Goal: Task Accomplishment & Management: Complete application form

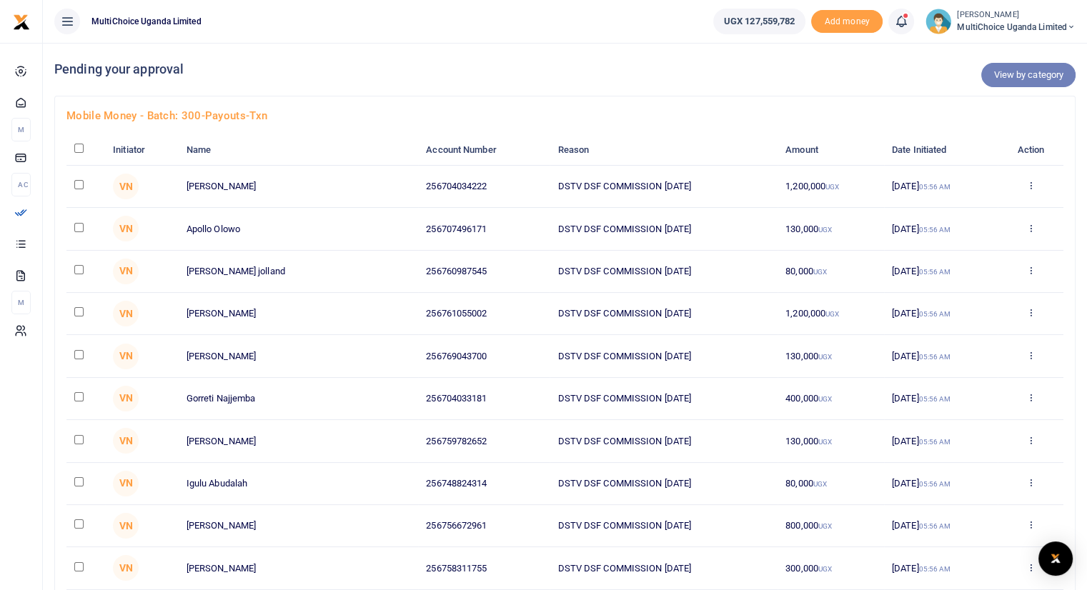
click at [1011, 78] on link "View by category" at bounding box center [1028, 75] width 94 height 24
click at [1007, 74] on link "View by category" at bounding box center [1028, 75] width 94 height 24
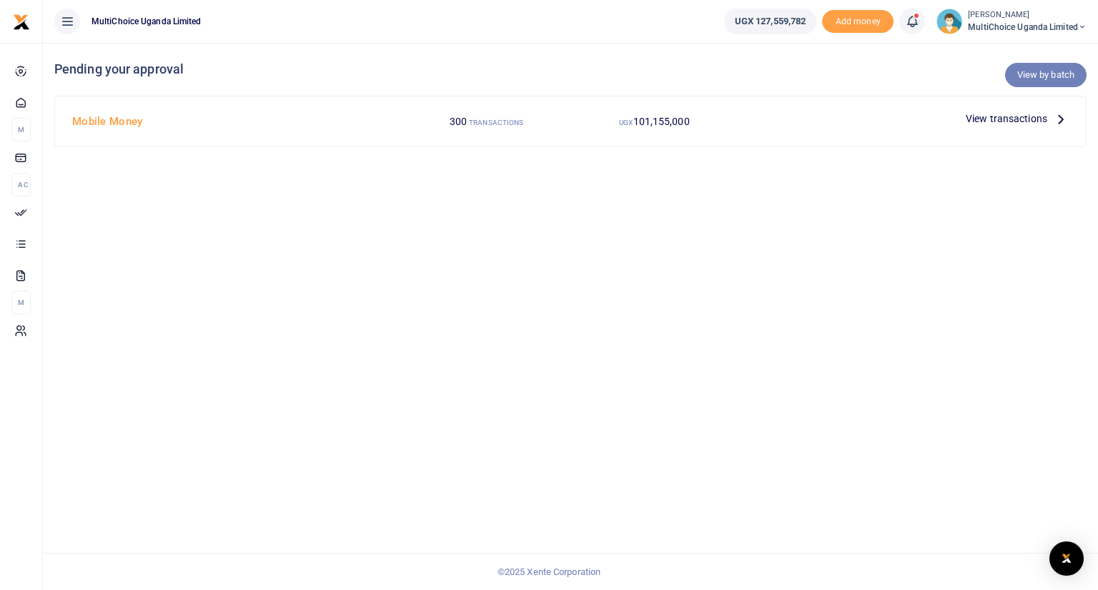
click at [1045, 76] on link "View by batch" at bounding box center [1045, 75] width 81 height 24
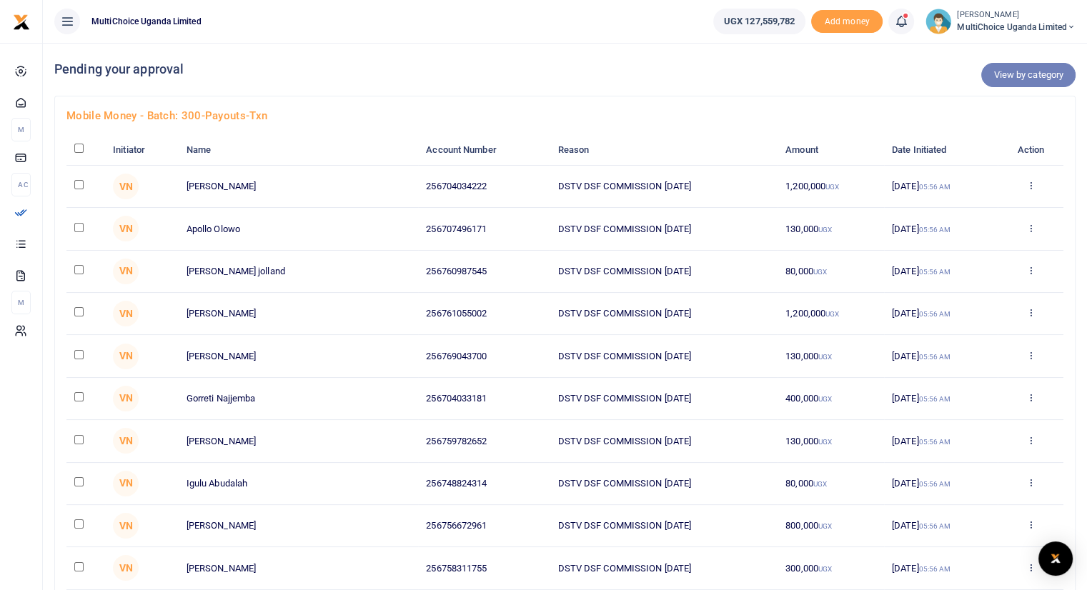
click at [1036, 75] on link "View by category" at bounding box center [1028, 75] width 94 height 24
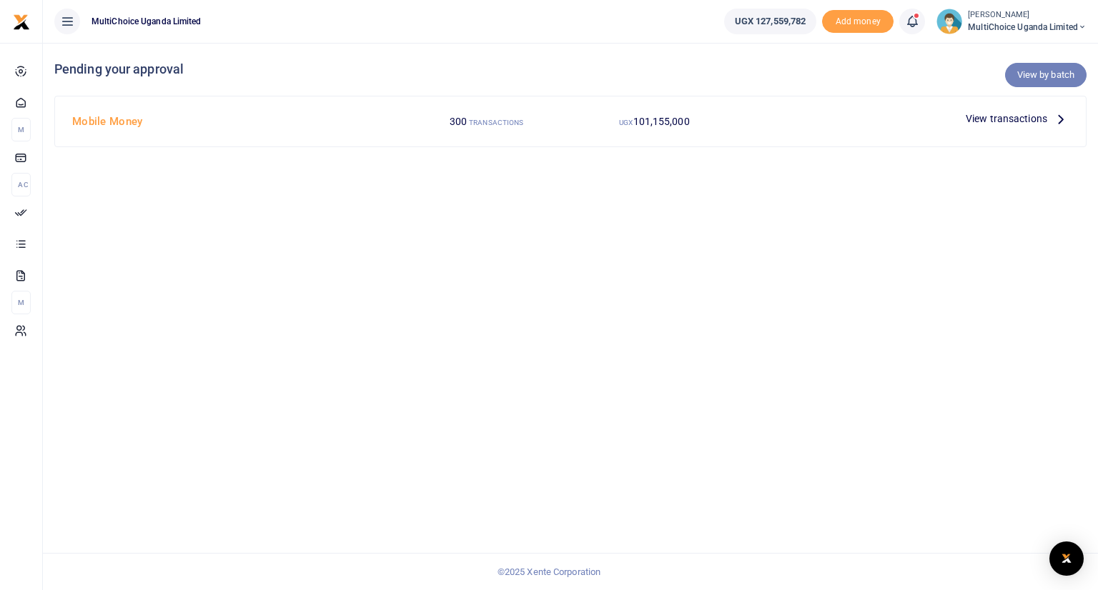
click at [1043, 75] on link "View by batch" at bounding box center [1045, 75] width 81 height 24
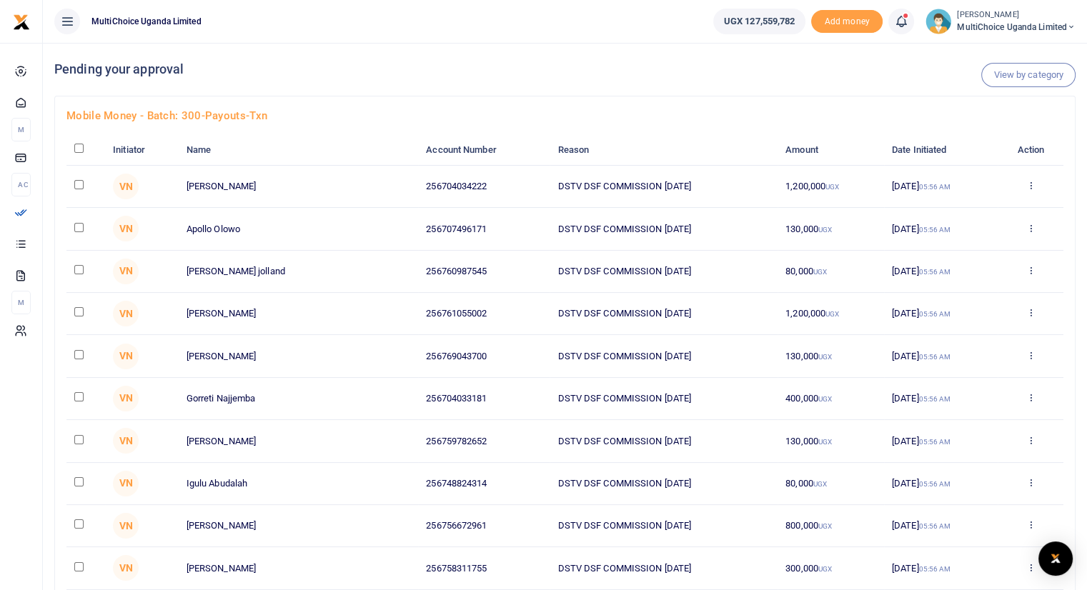
click at [79, 148] on input "checkbox" at bounding box center [78, 148] width 9 height 9
checkbox input "true"
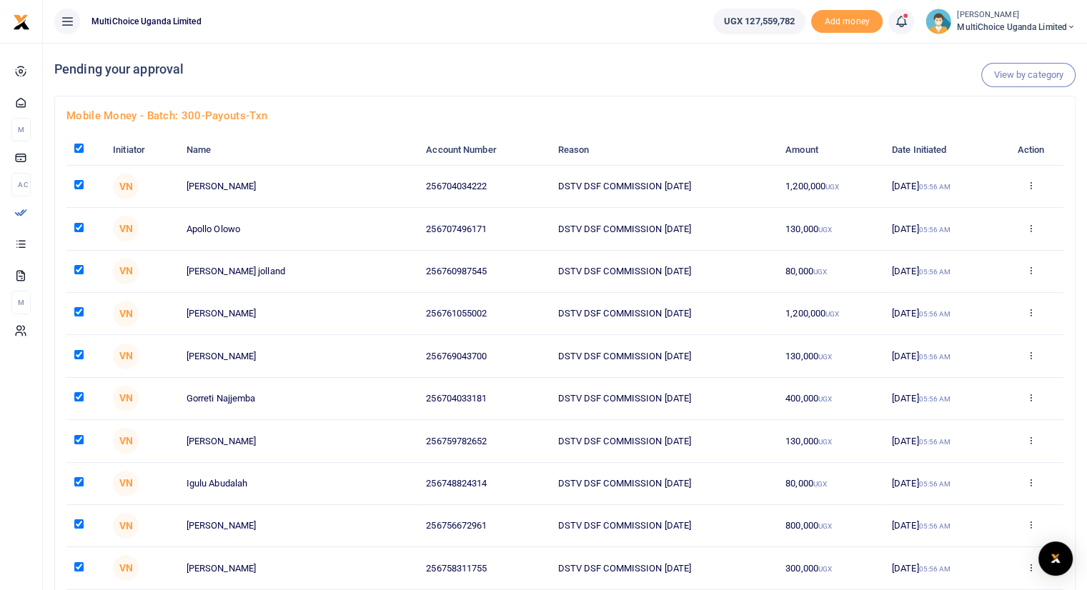
checkbox input "true"
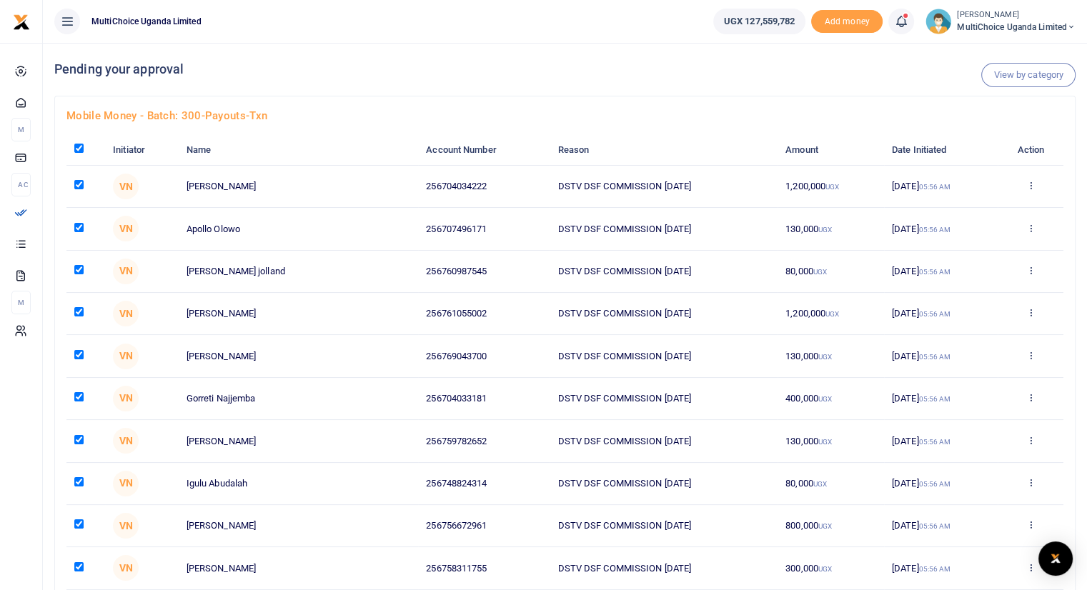
checkbox input "true"
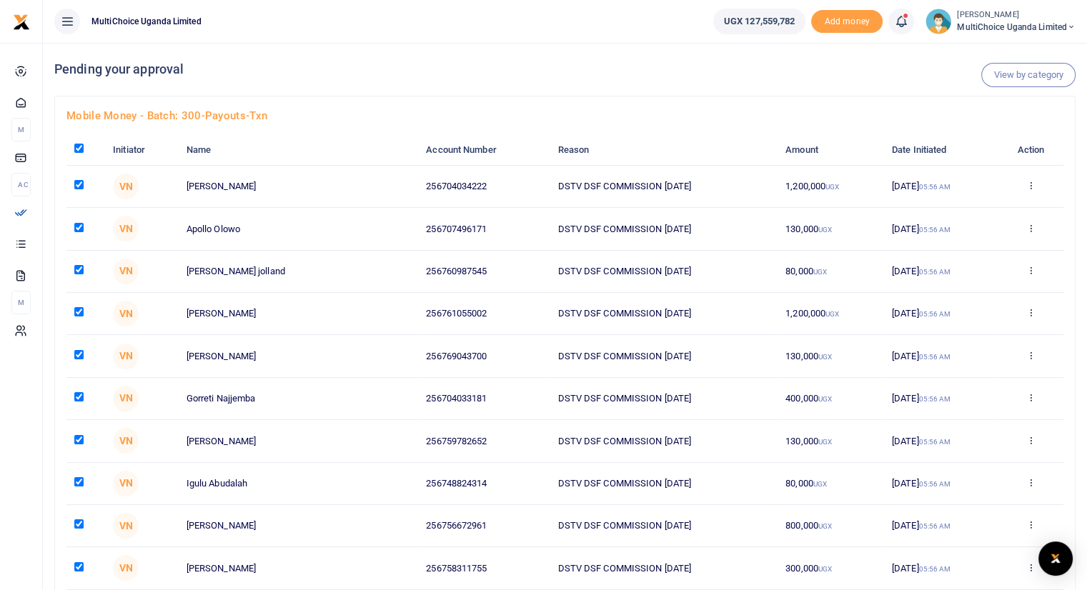
checkbox input "true"
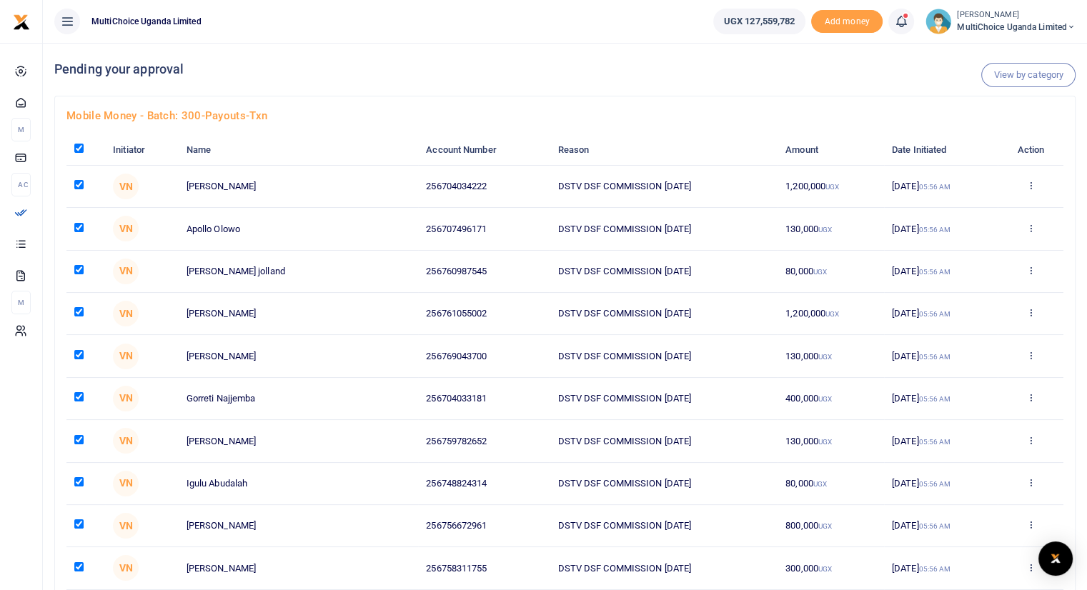
checkbox input "true"
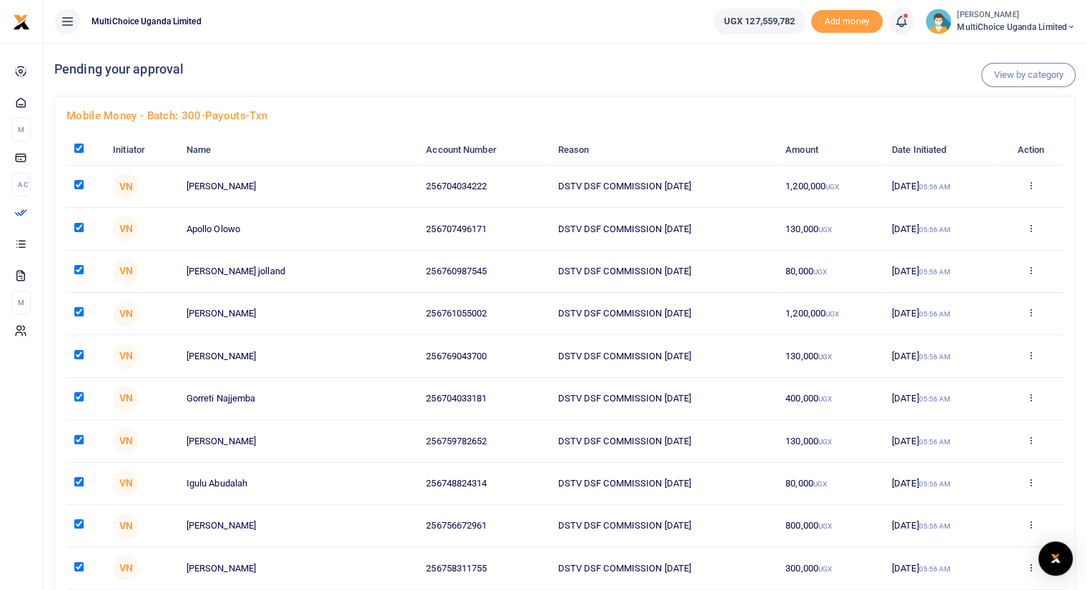
checkbox input "true"
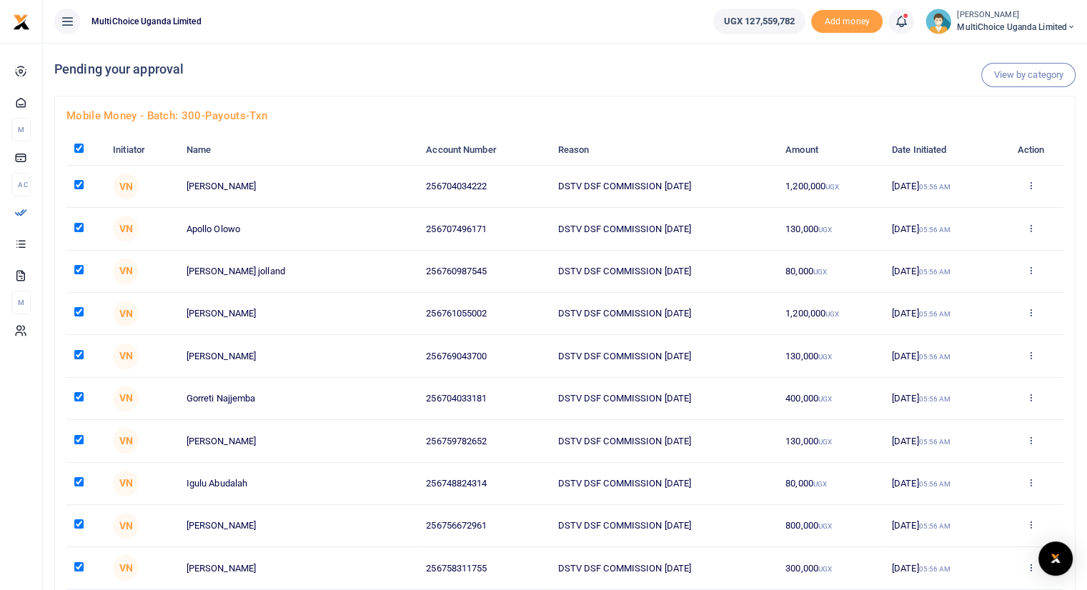
checkbox input "true"
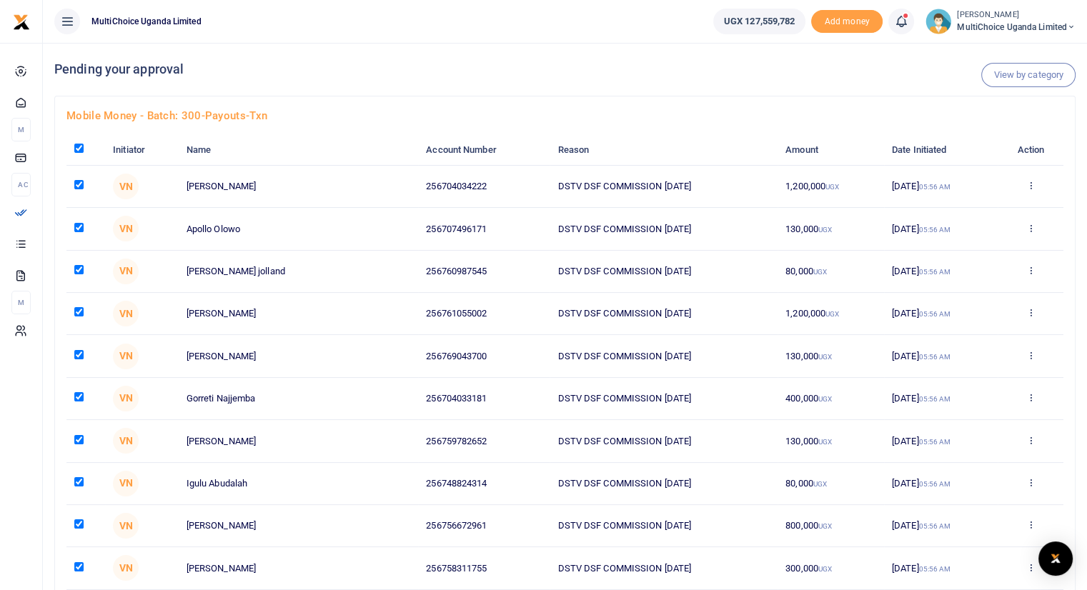
checkbox input "true"
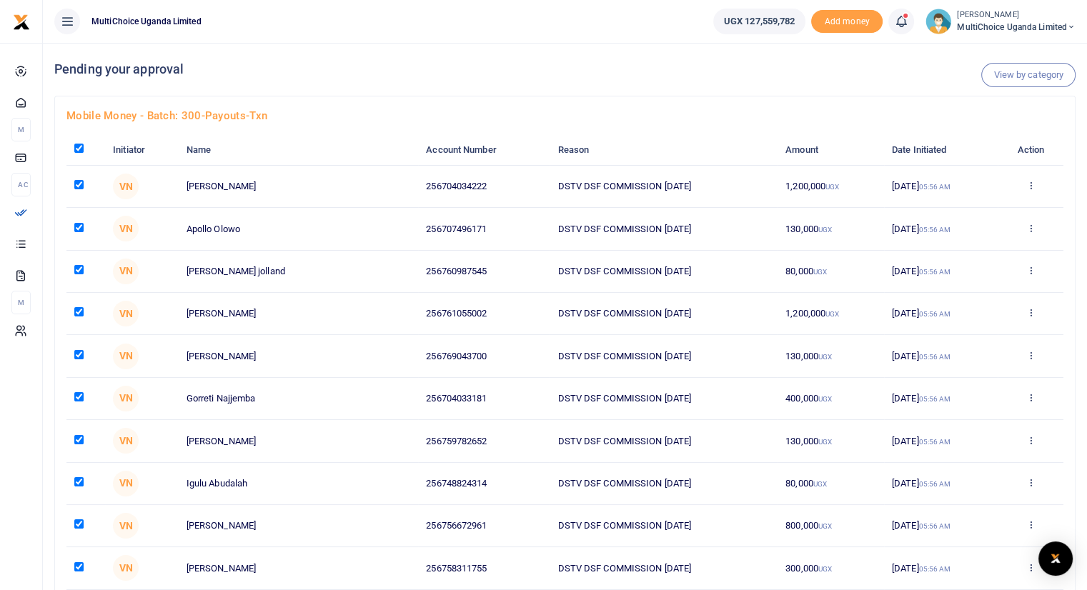
checkbox input "true"
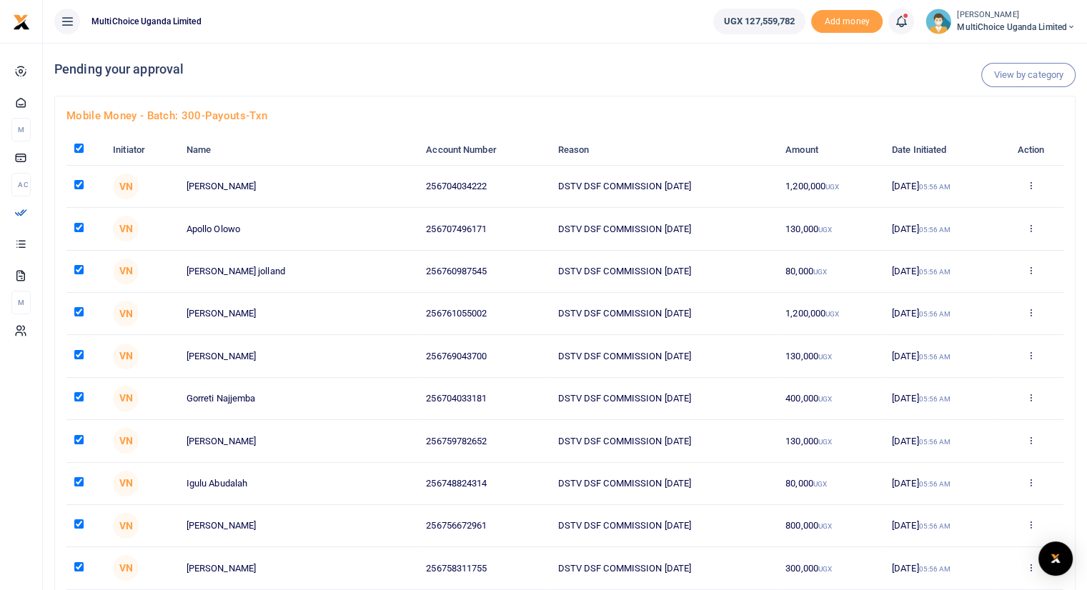
checkbox input "true"
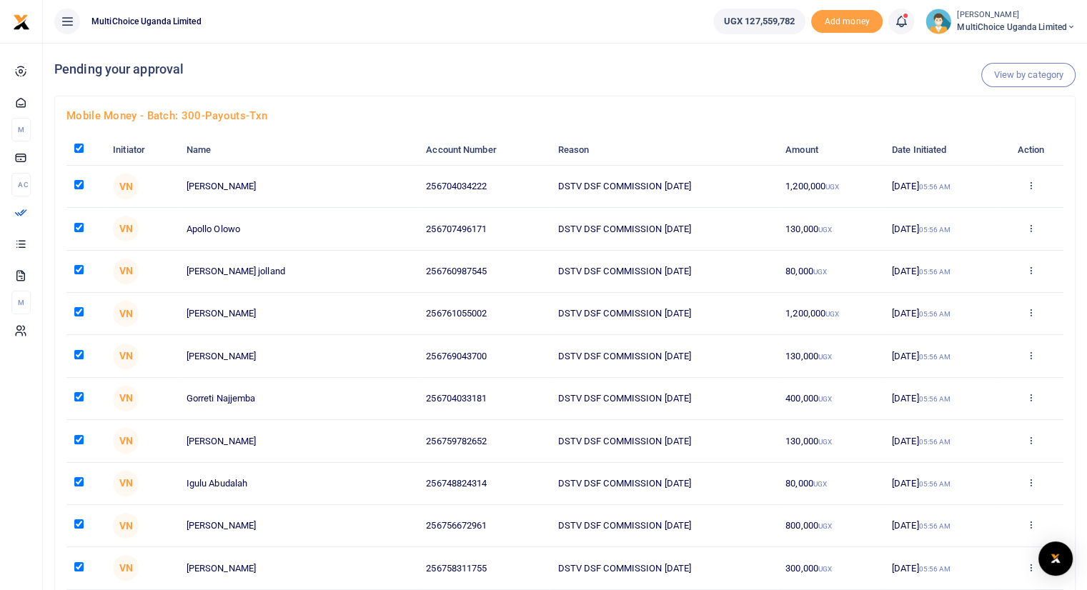
checkbox input "true"
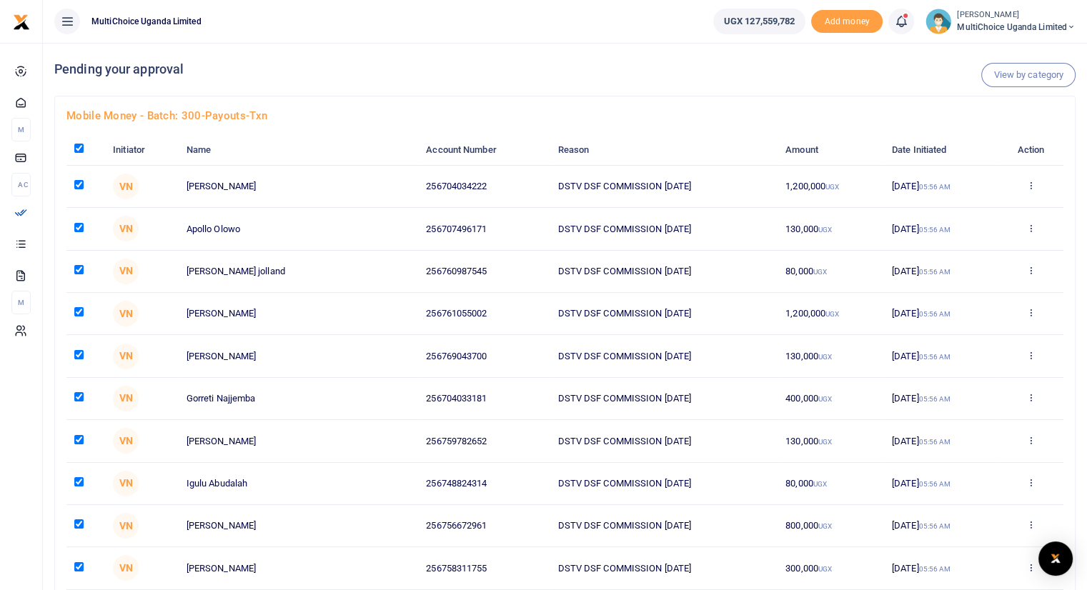
checkbox input "true"
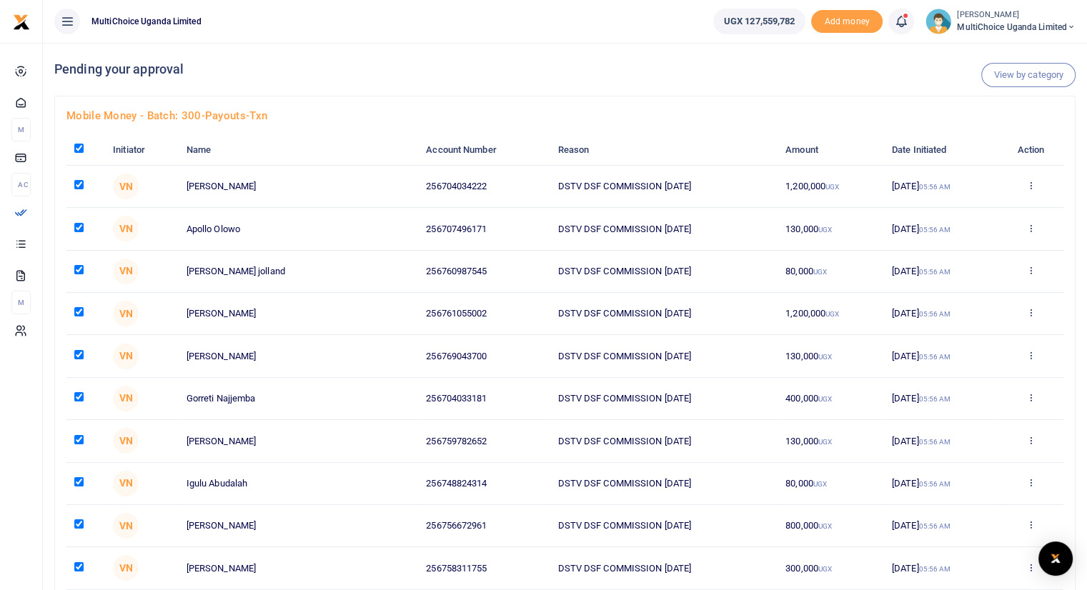
checkbox input "true"
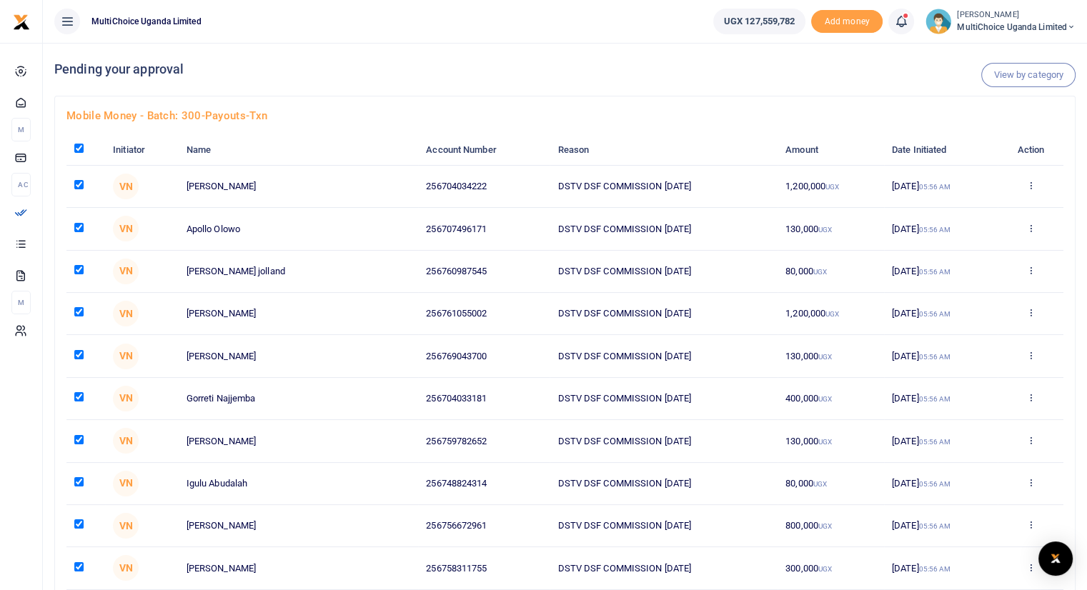
checkbox input "true"
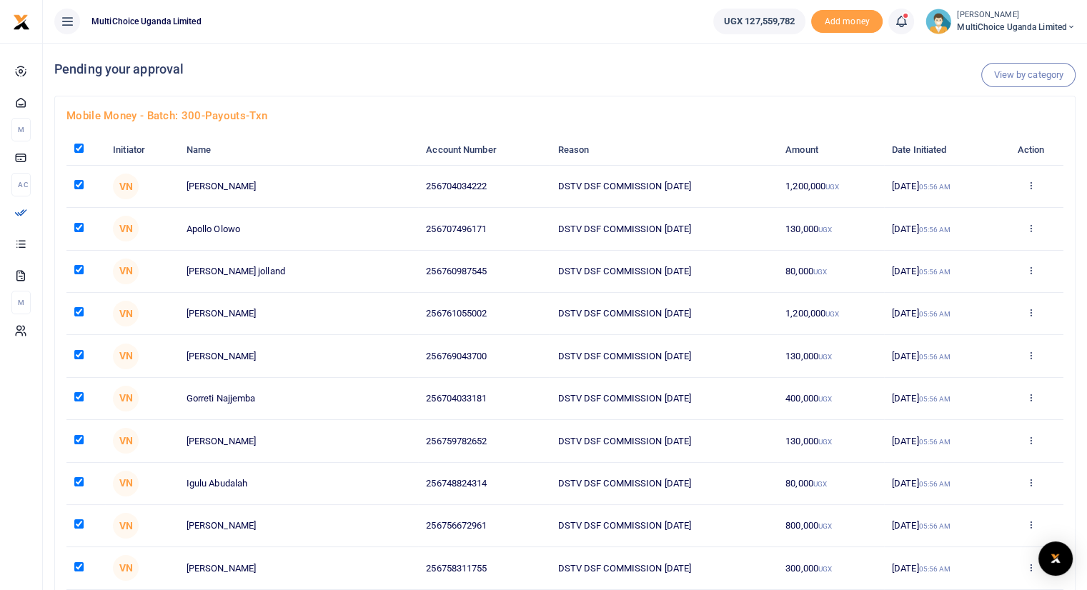
checkbox input "true"
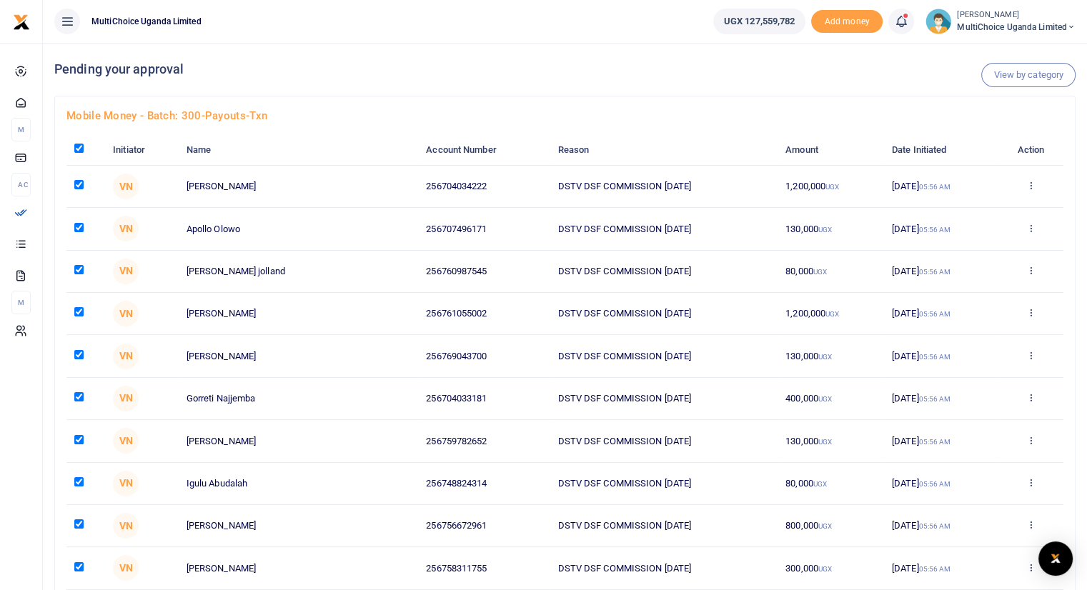
checkbox input "true"
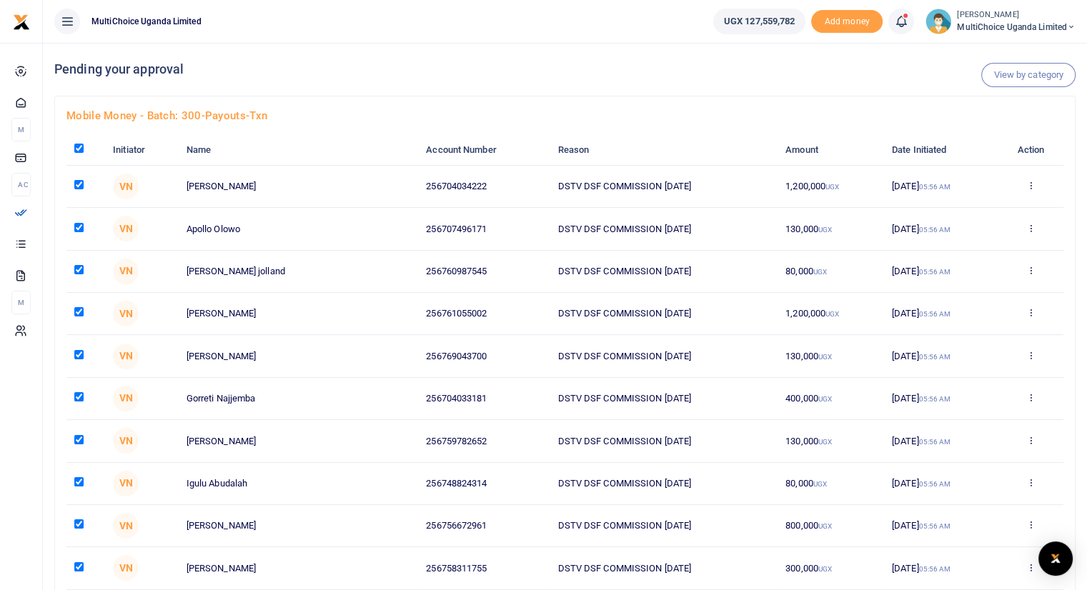
checkbox input "true"
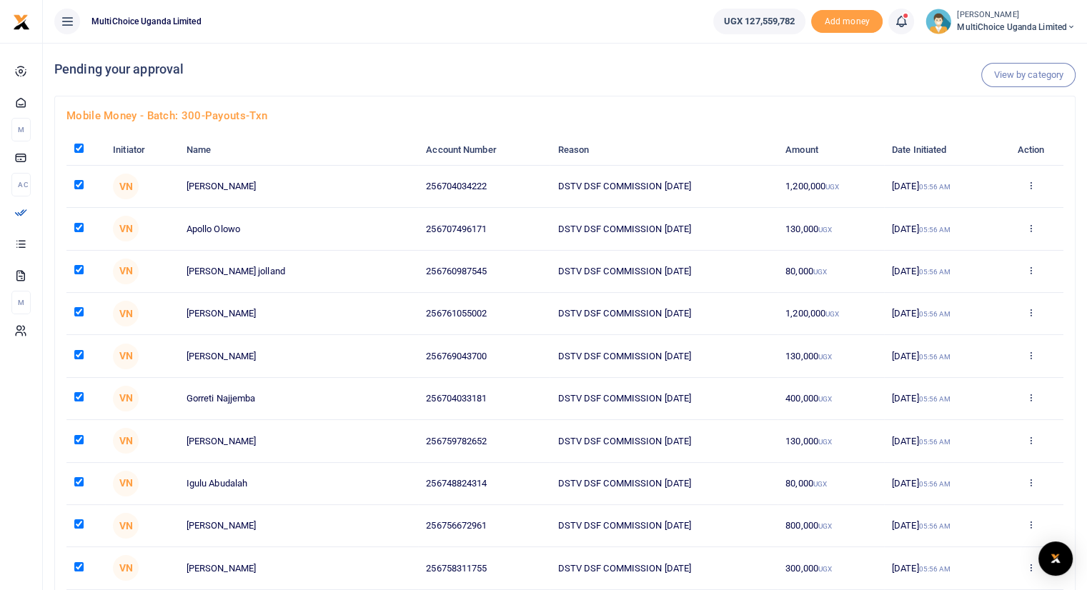
checkbox input "true"
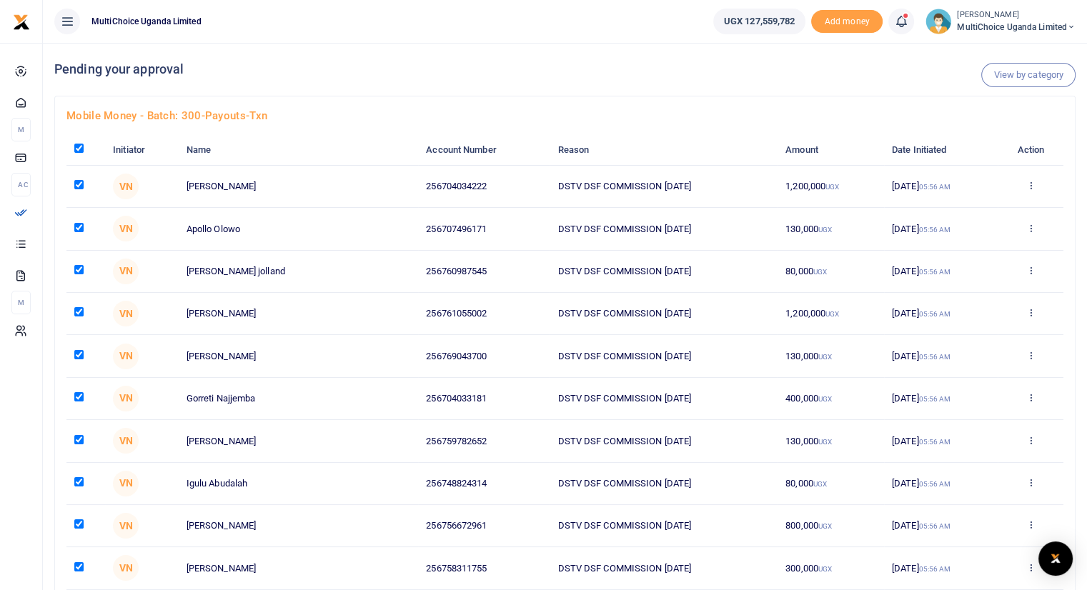
checkbox input "true"
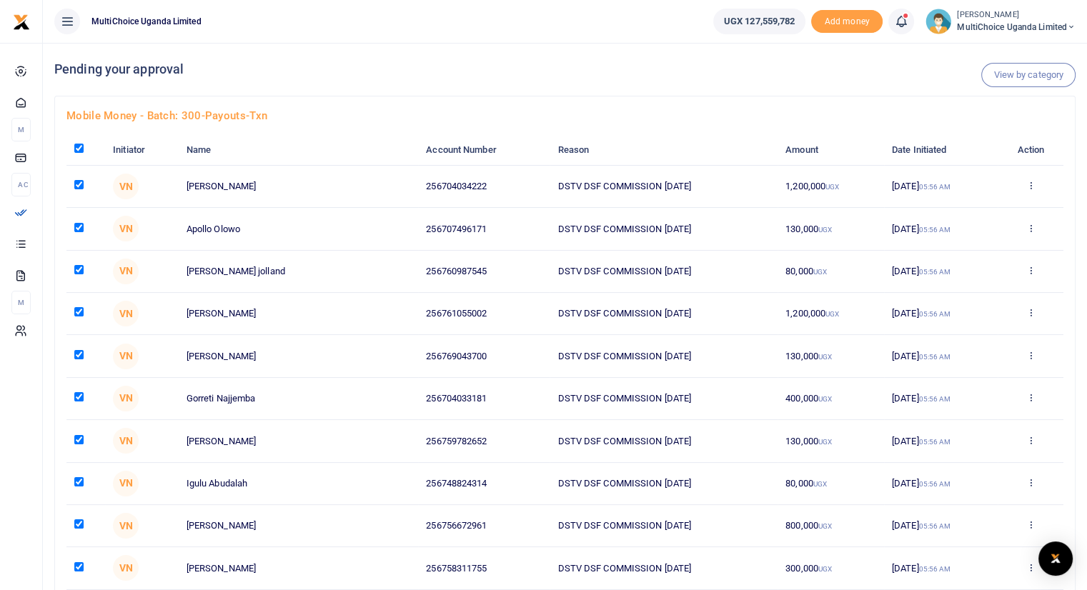
checkbox input "true"
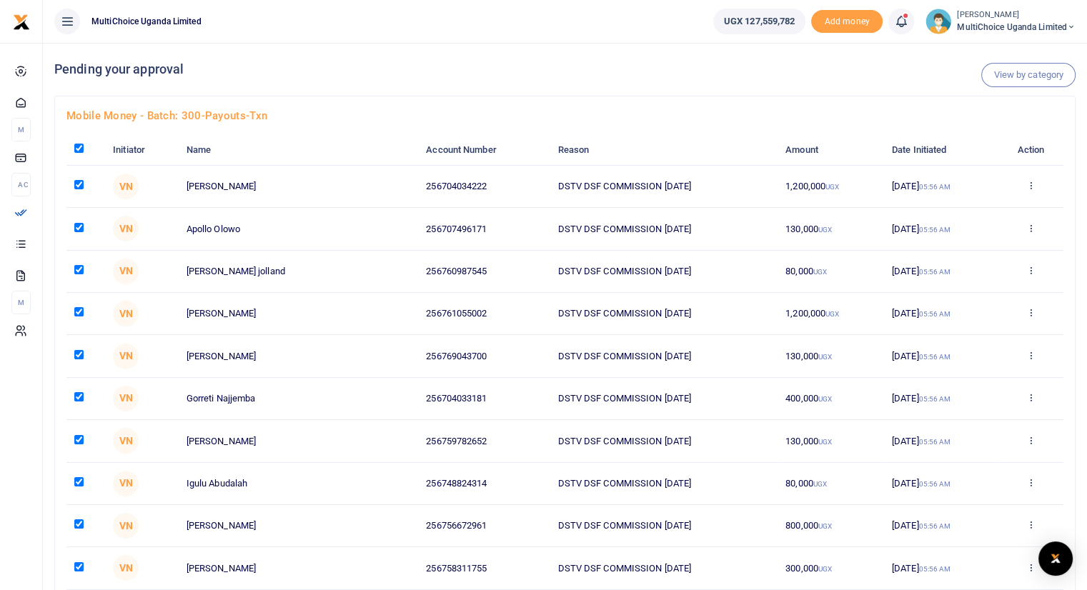
checkbox input "true"
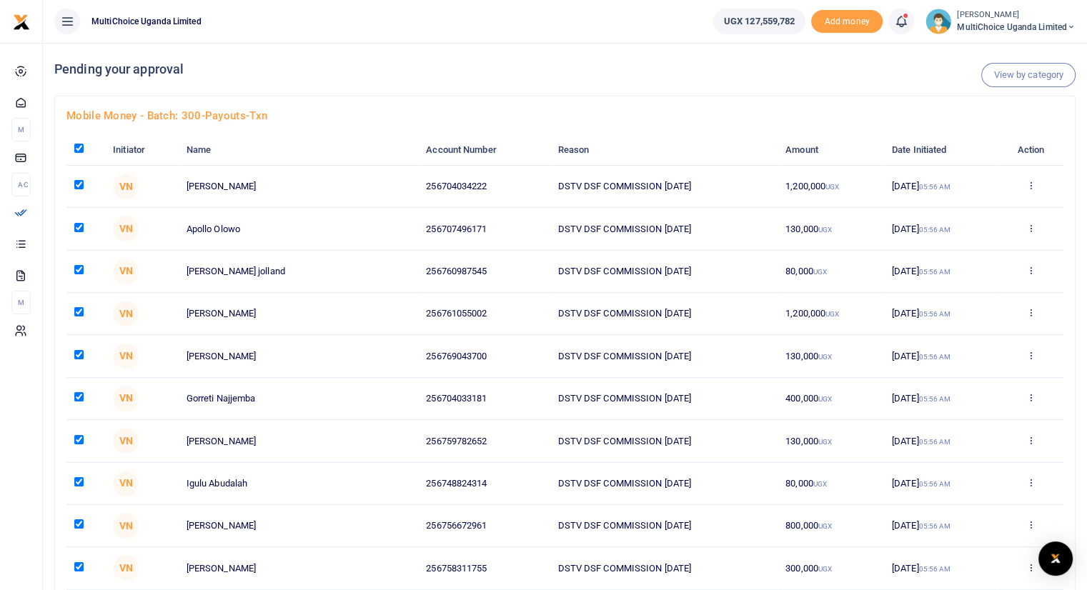
checkbox input "true"
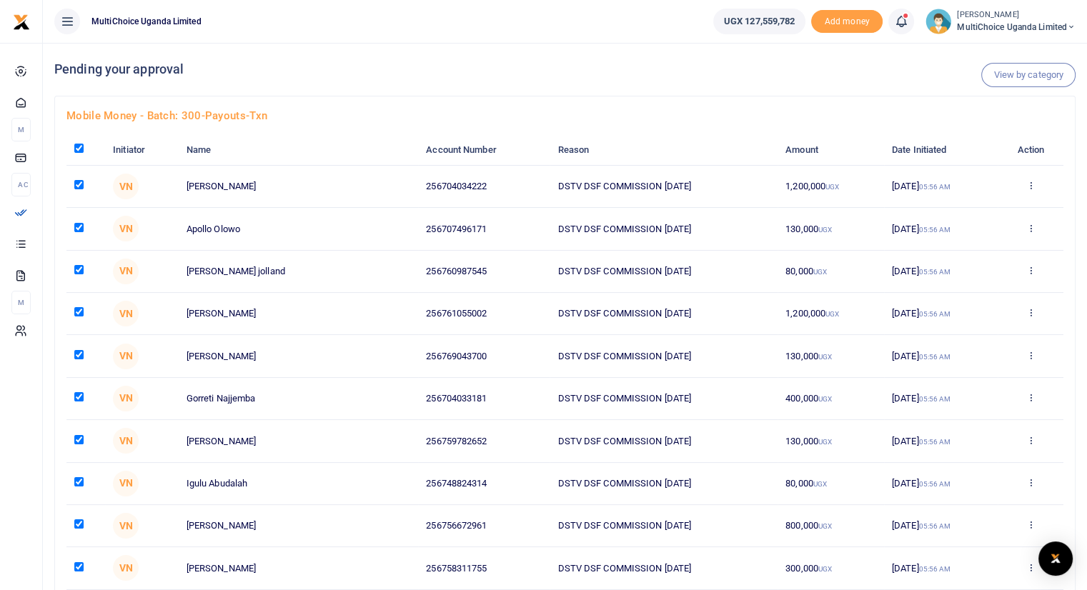
checkbox input "true"
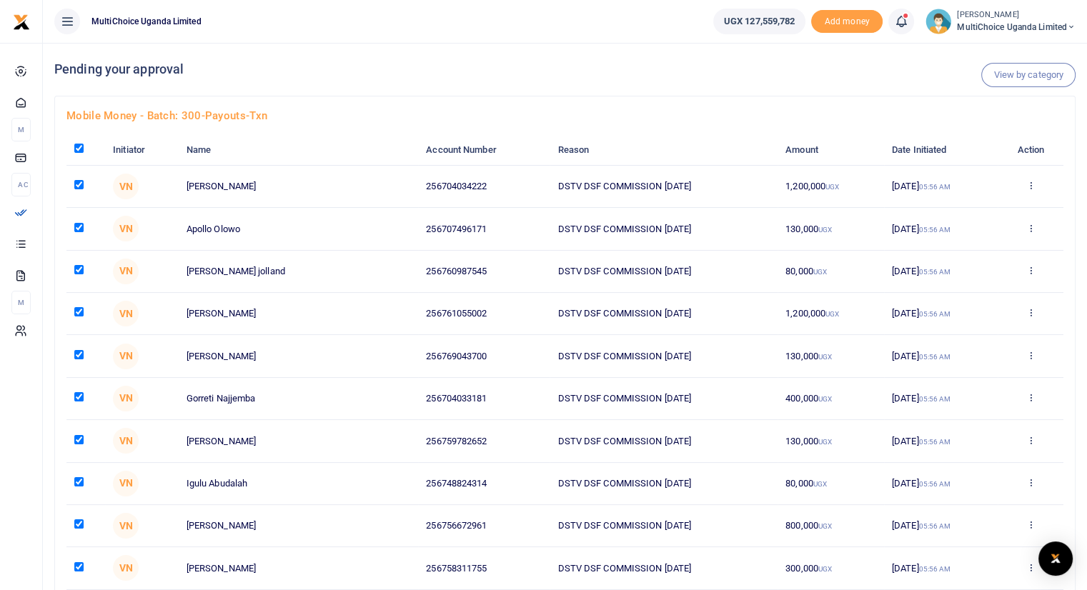
checkbox input "true"
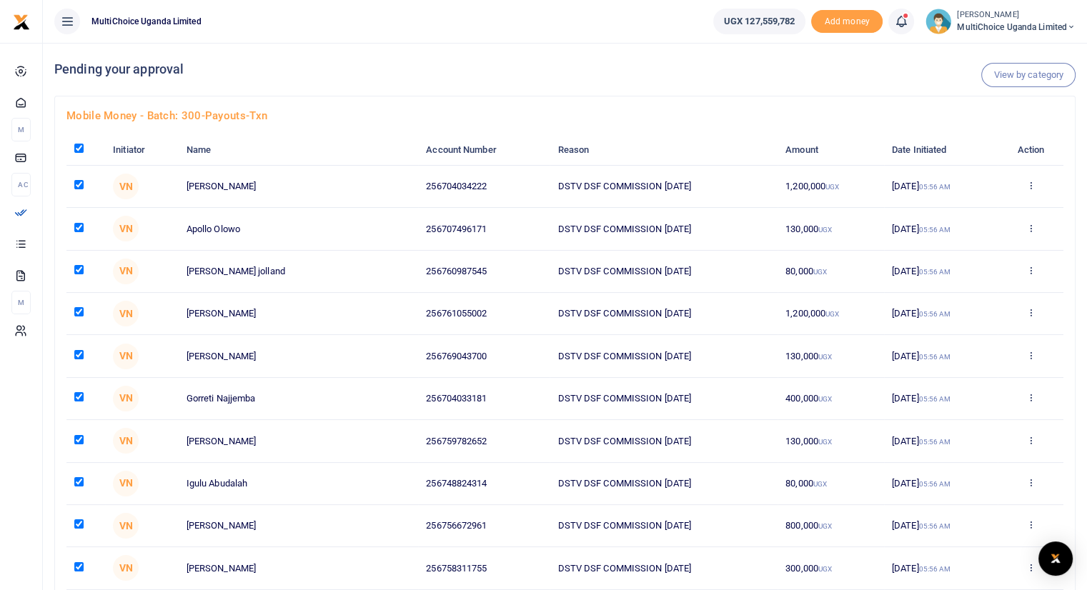
checkbox input "true"
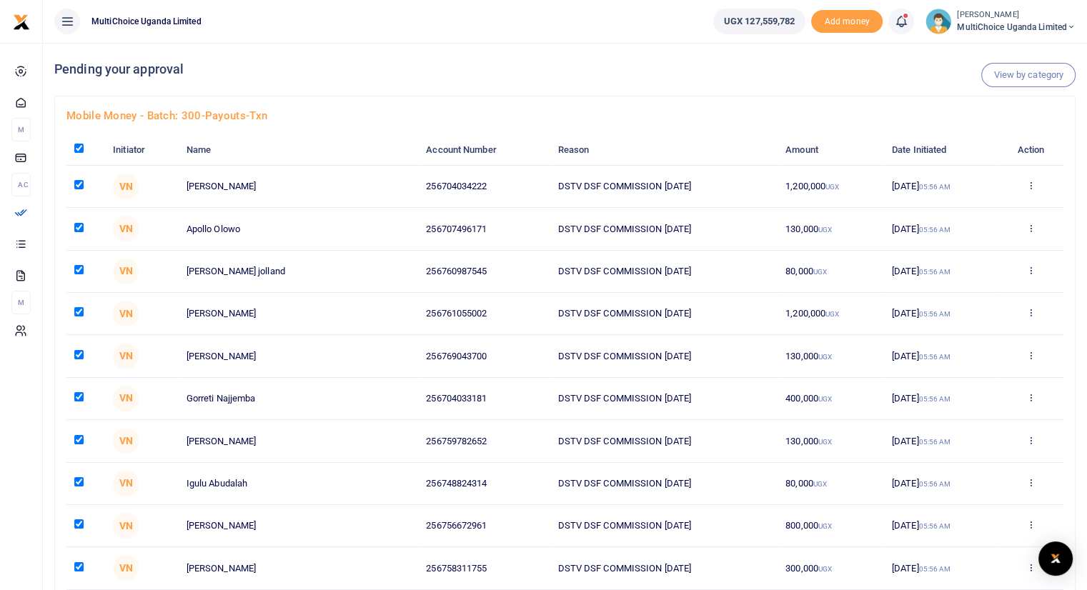
checkbox input "true"
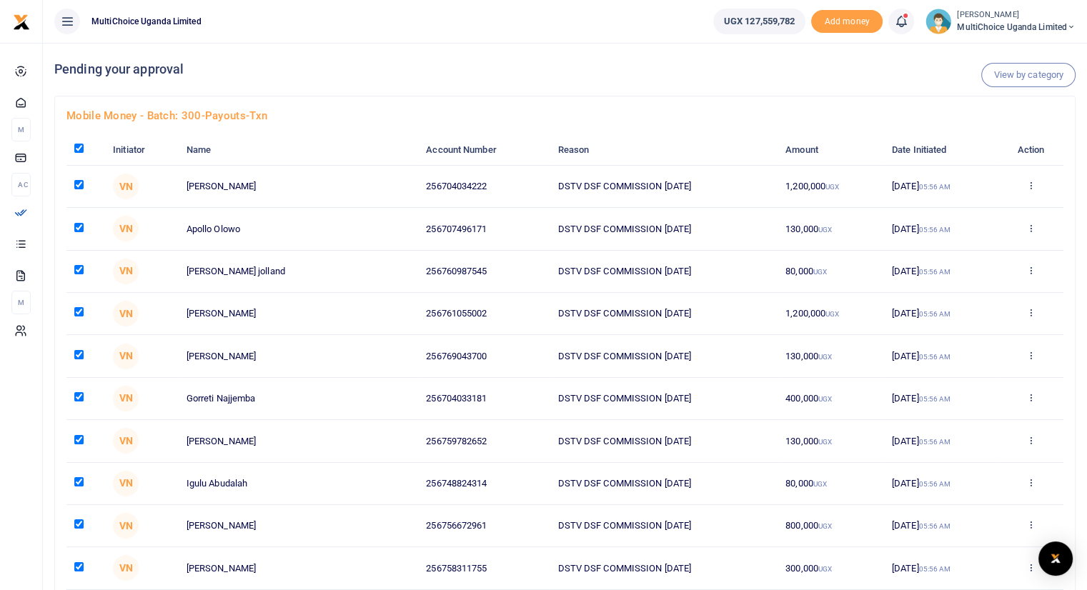
checkbox input "true"
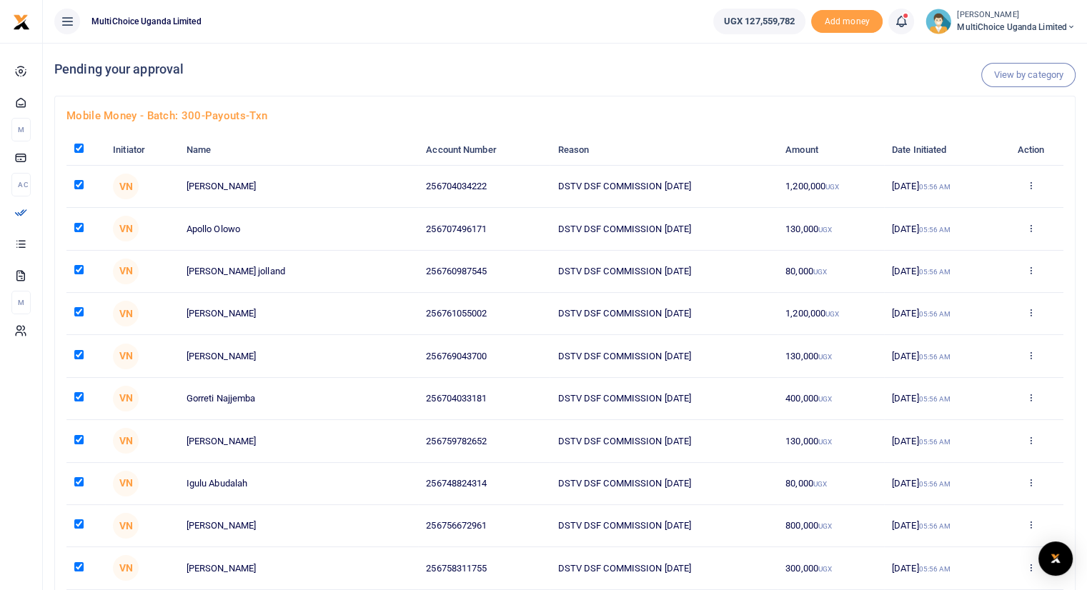
checkbox input "true"
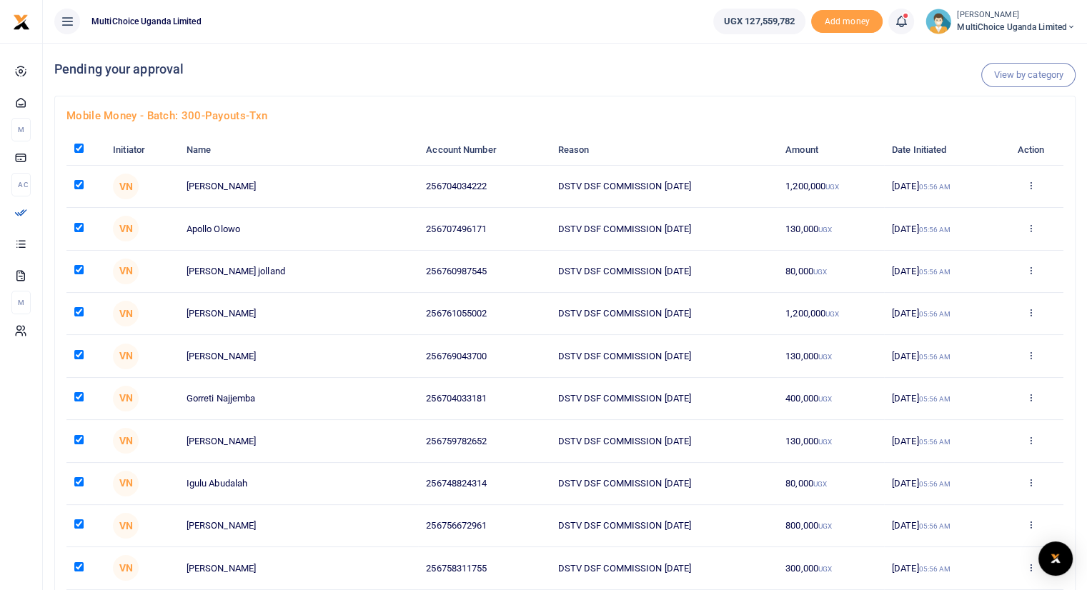
checkbox input "true"
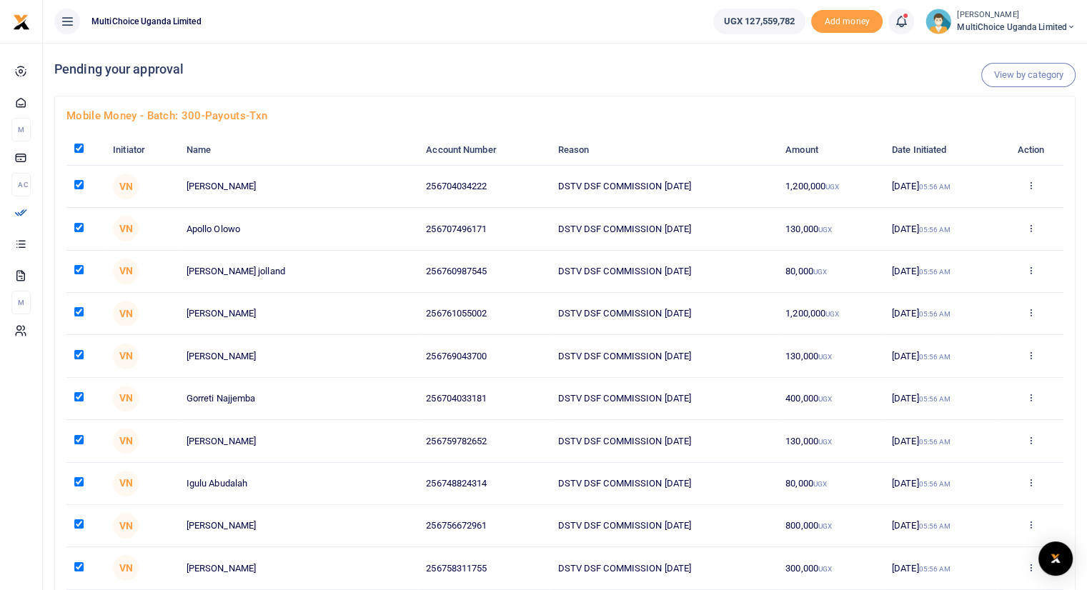
checkbox input "true"
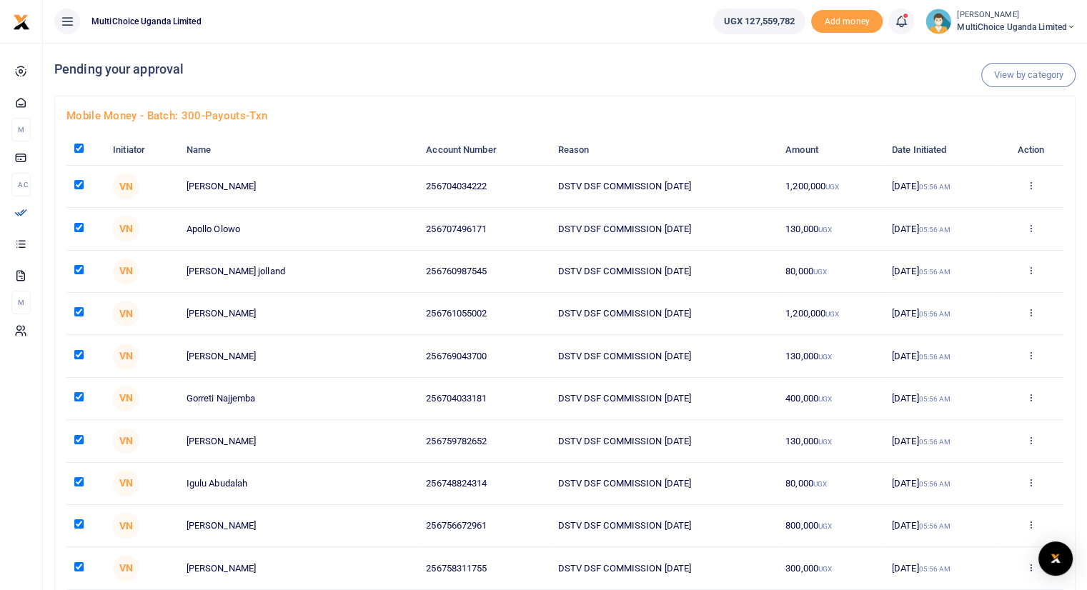
checkbox input "true"
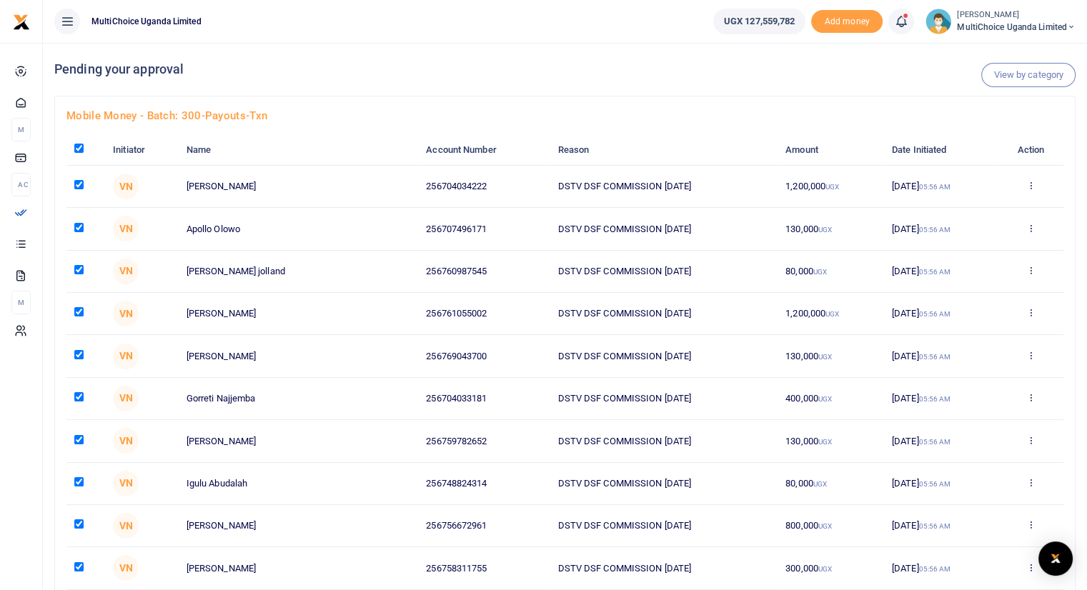
checkbox input "true"
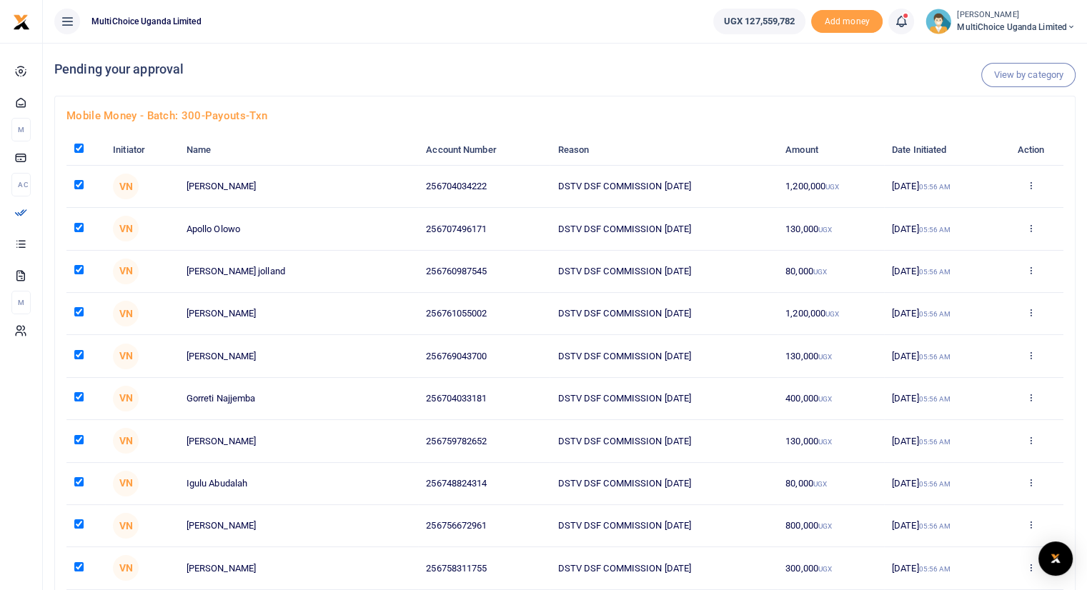
checkbox input "true"
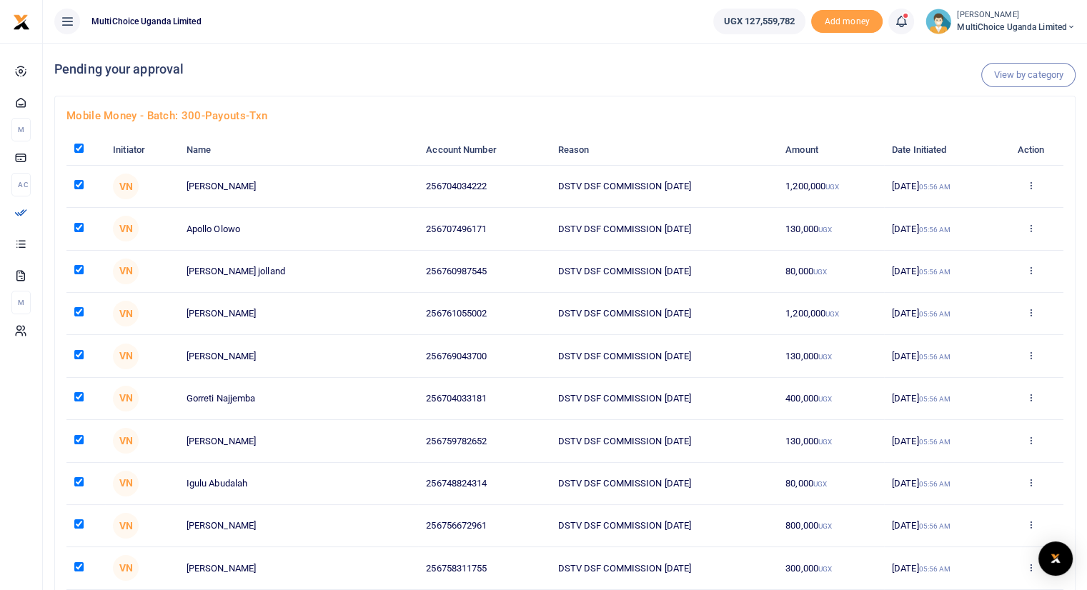
checkbox input "true"
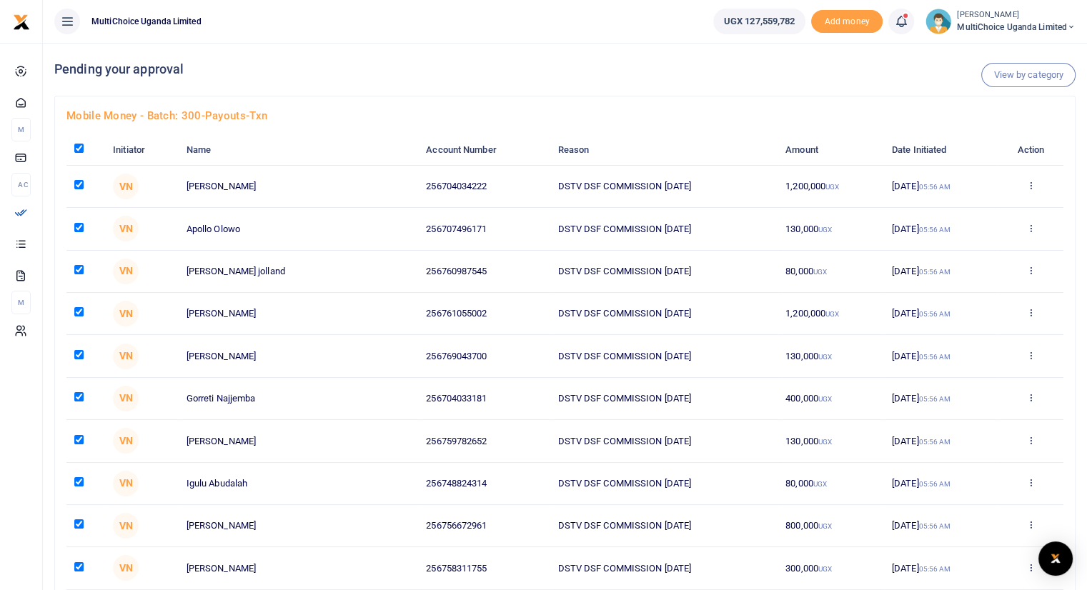
checkbox input "true"
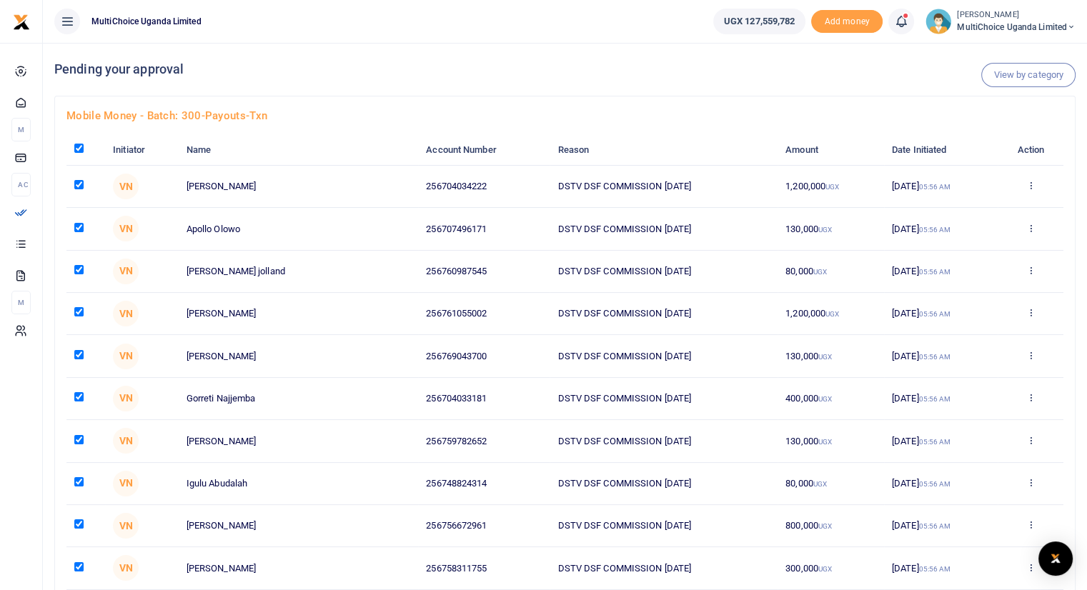
checkbox input "true"
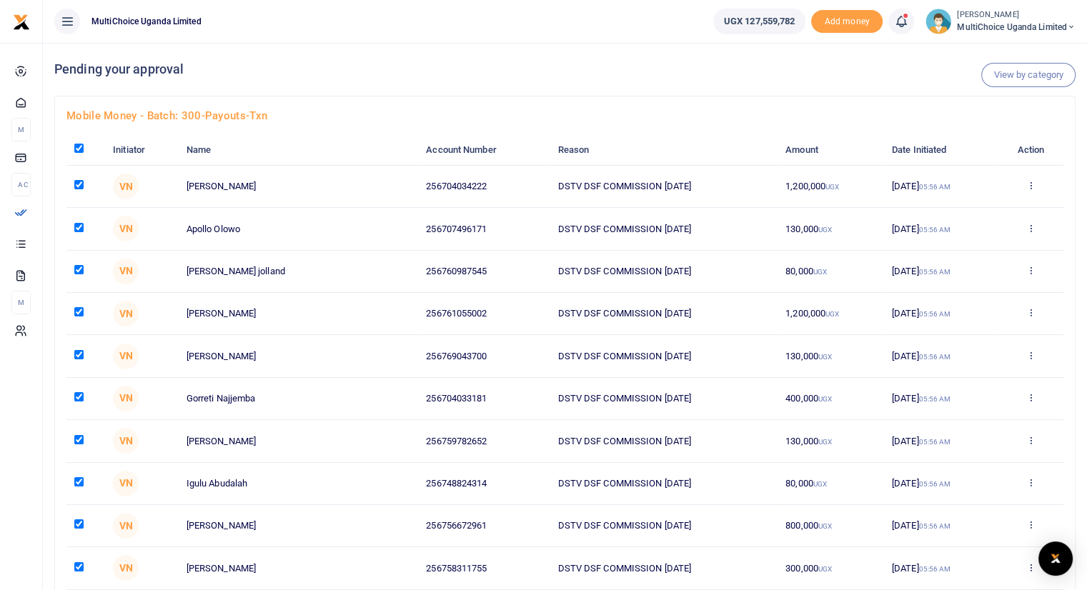
checkbox input "true"
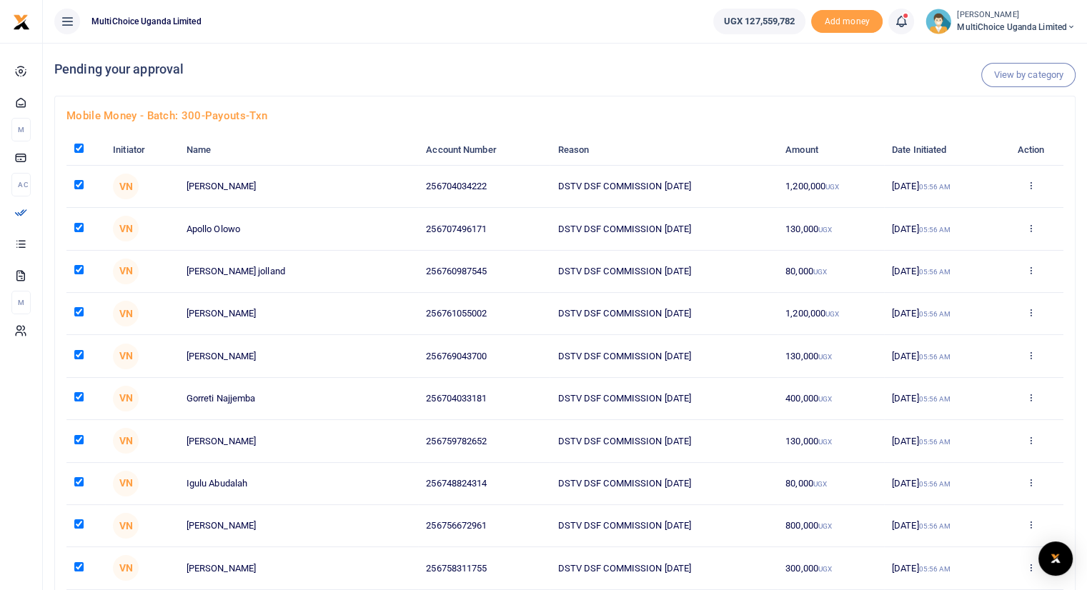
checkbox input "true"
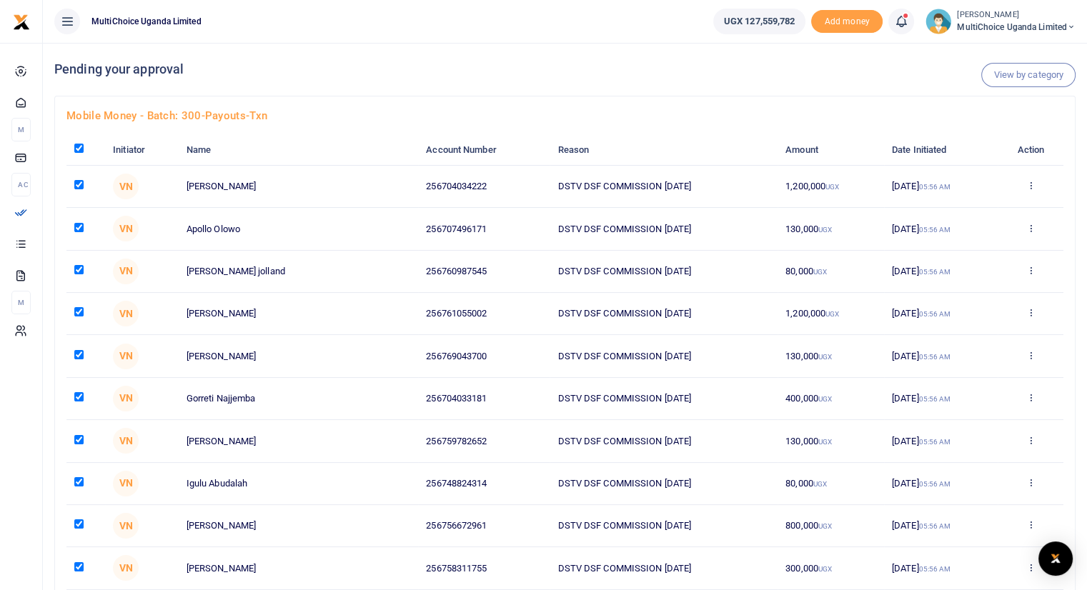
checkbox input "true"
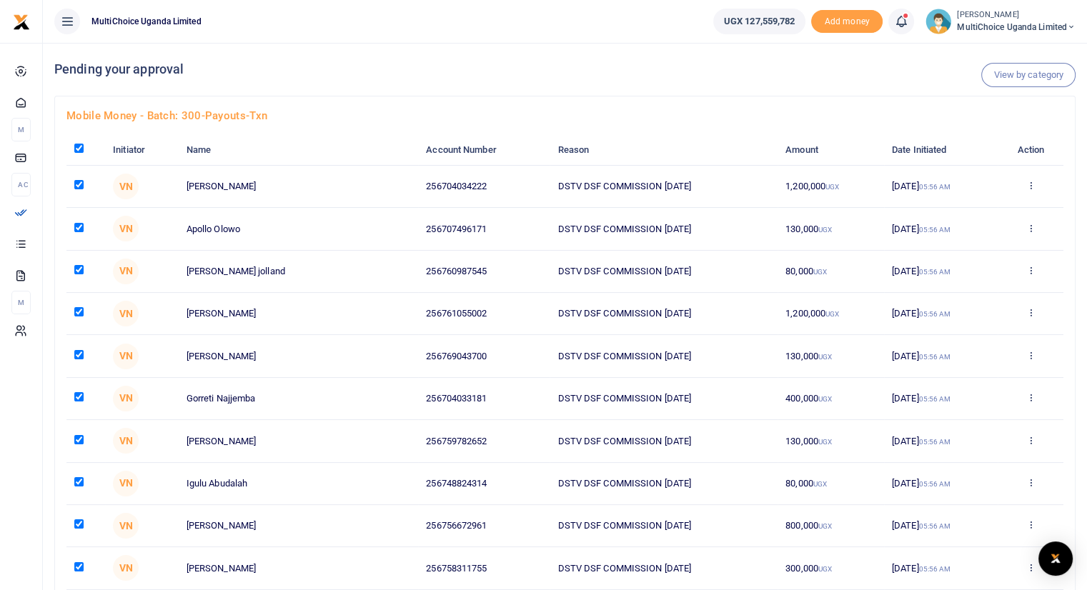
checkbox input "true"
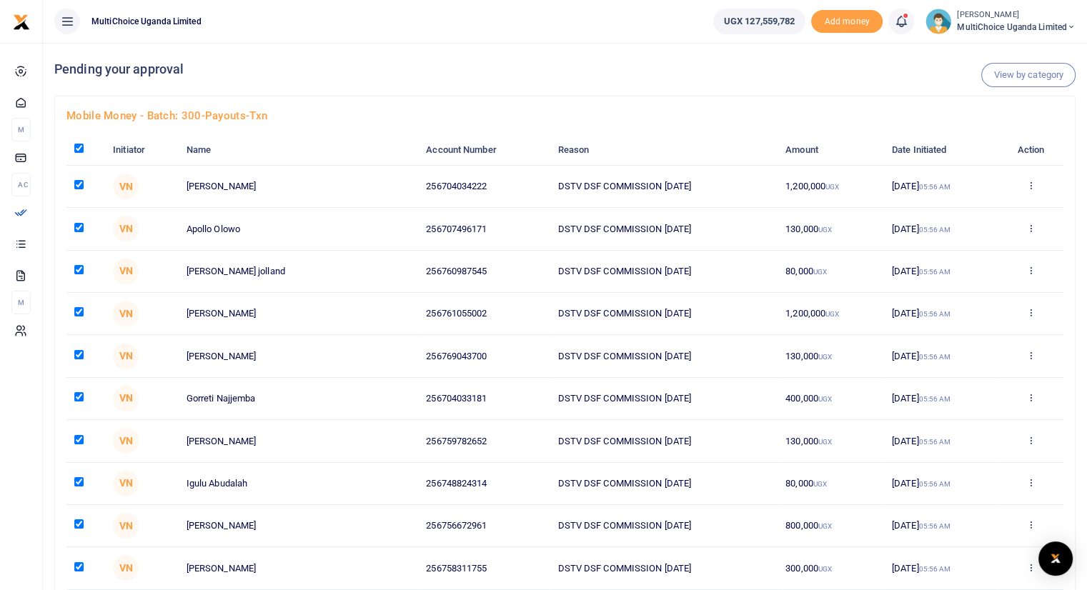
checkbox input "true"
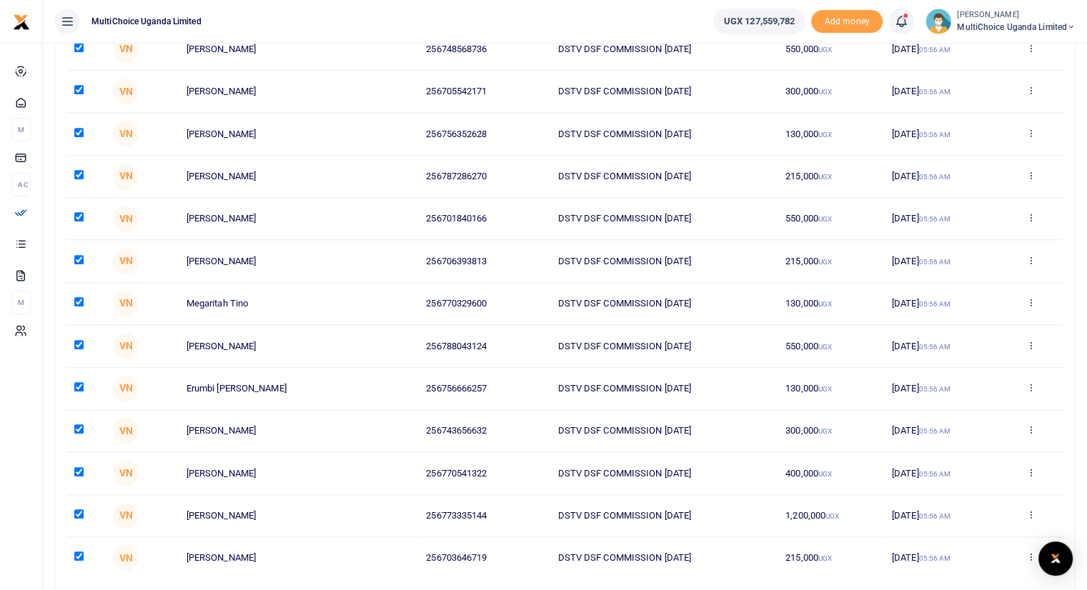
scroll to position [12359, 0]
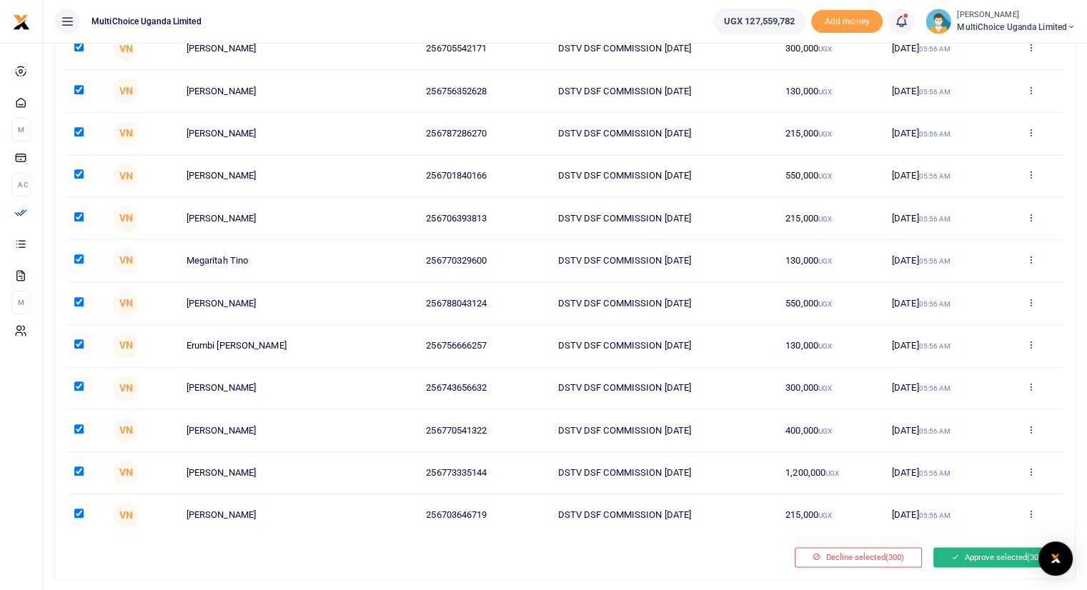
click at [963, 547] on button "Approve selected (300)" at bounding box center [998, 557] width 130 height 20
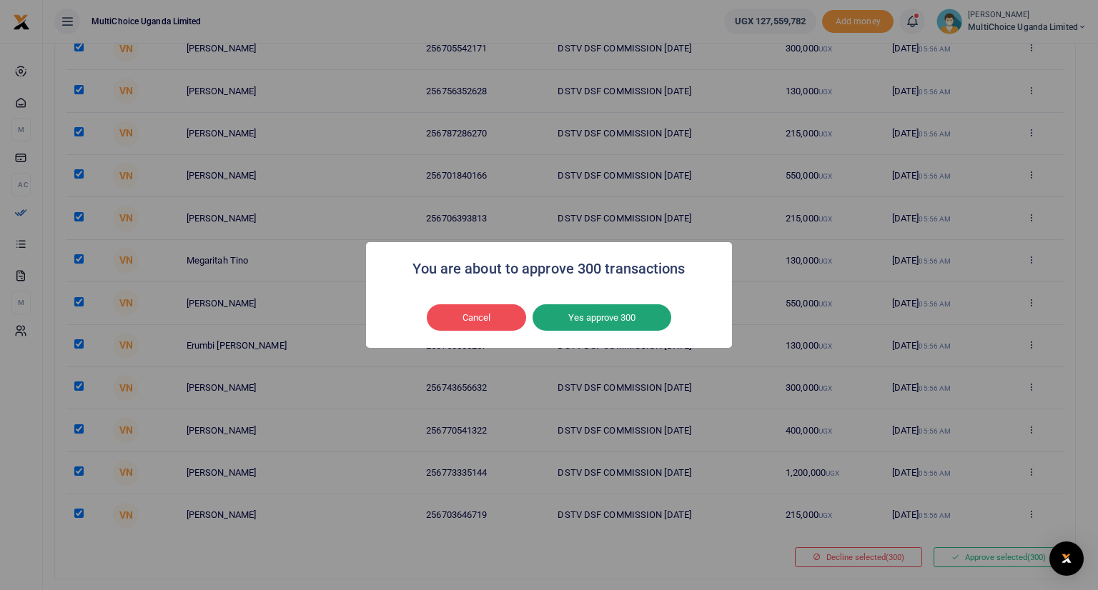
click at [590, 319] on button "Yes approve 300" at bounding box center [601, 317] width 139 height 27
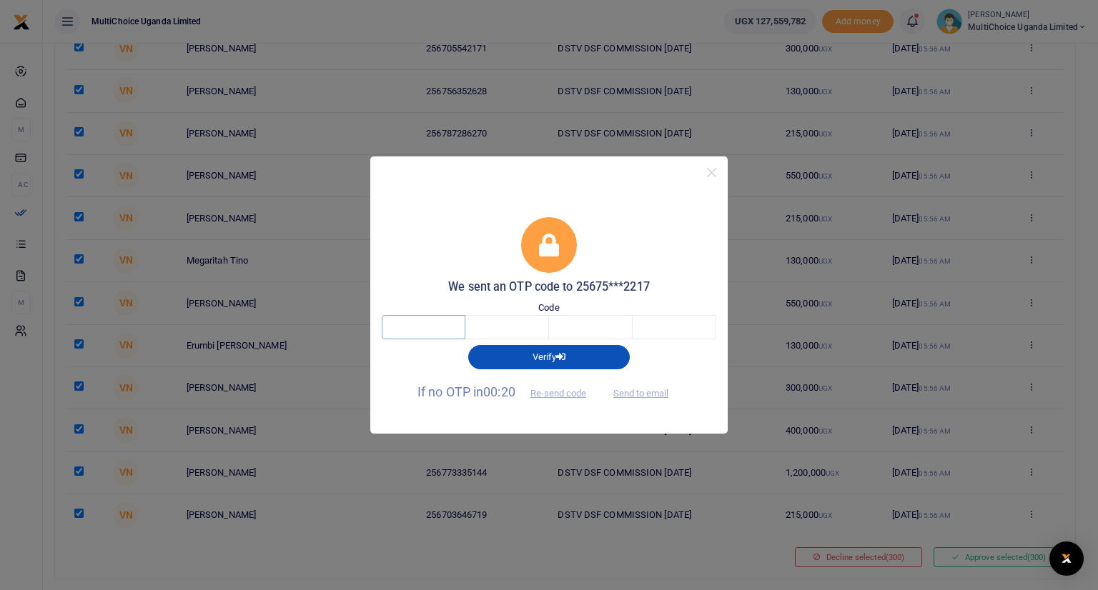
click at [434, 329] on input "text" at bounding box center [424, 327] width 84 height 24
click at [558, 391] on button "Re-send code" at bounding box center [558, 393] width 80 height 24
click at [438, 322] on input "text" at bounding box center [424, 327] width 84 height 24
click at [708, 172] on button "Close" at bounding box center [711, 172] width 21 height 21
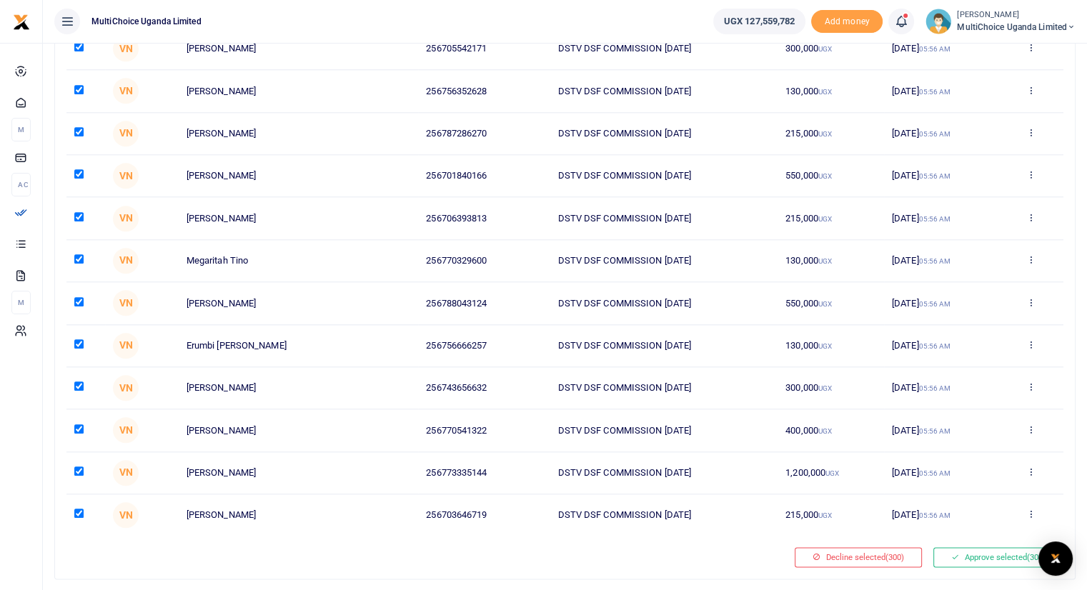
click at [1062, 239] on td "Approve Decline Details" at bounding box center [1031, 260] width 66 height 42
click at [961, 547] on button "Approve selected (300)" at bounding box center [998, 557] width 130 height 20
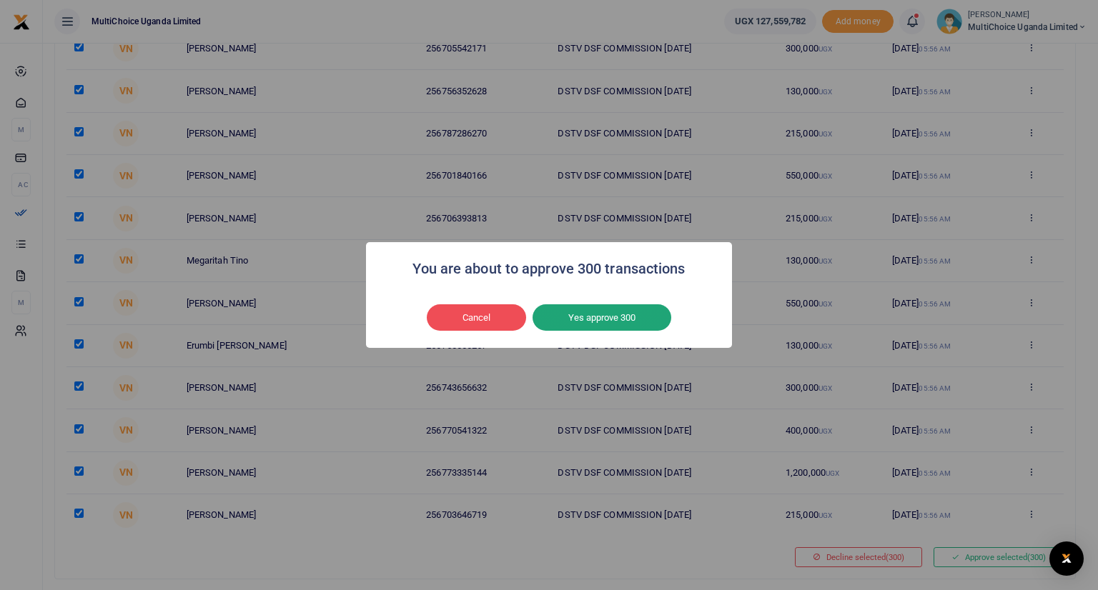
click at [590, 317] on button "Yes approve 300" at bounding box center [601, 317] width 139 height 27
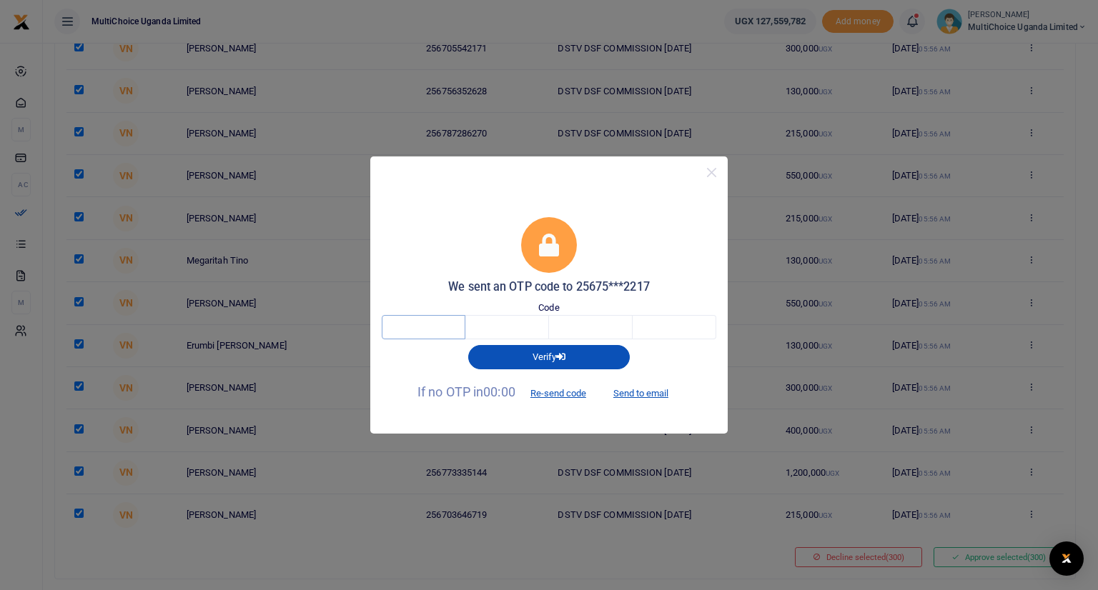
click at [450, 324] on input "text" at bounding box center [424, 327] width 84 height 24
click at [715, 175] on button "Close" at bounding box center [711, 172] width 21 height 21
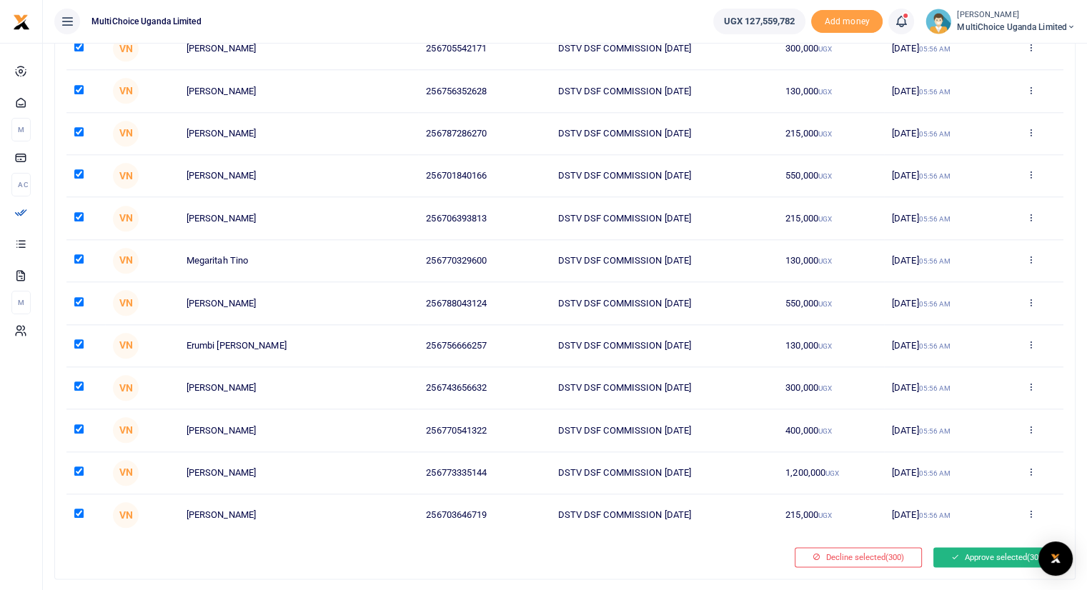
click at [961, 547] on button "Approve selected (300)" at bounding box center [998, 557] width 130 height 20
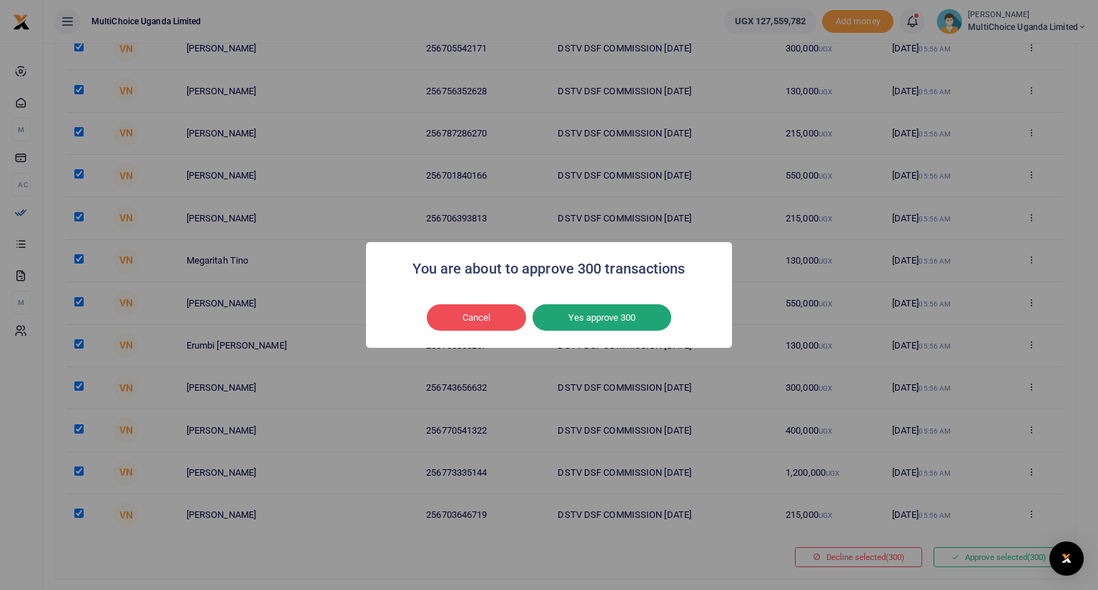
click at [605, 316] on button "Yes approve 300" at bounding box center [601, 317] width 139 height 27
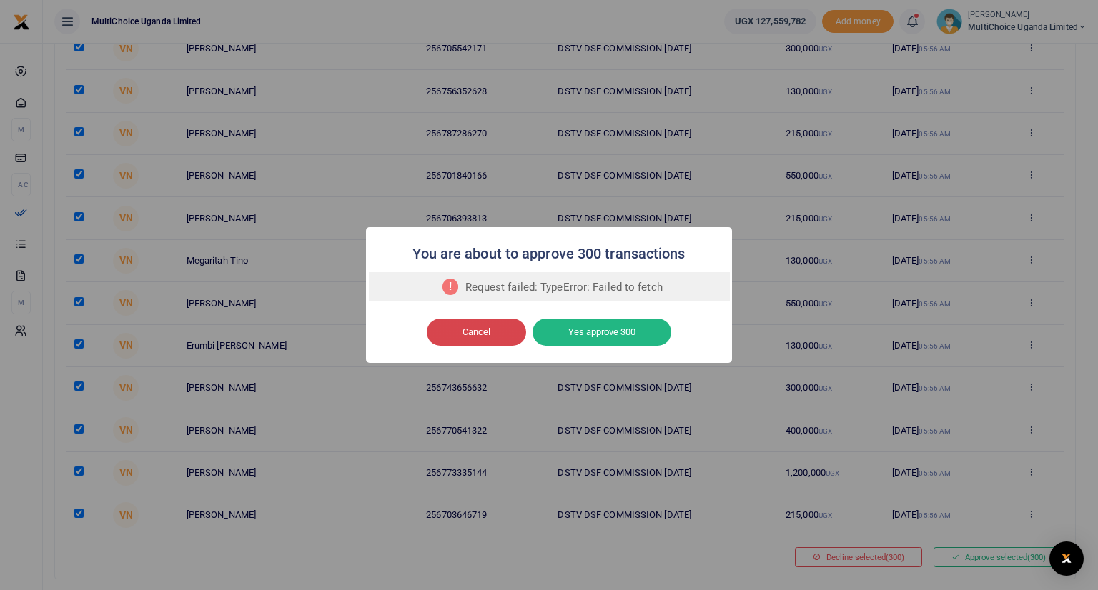
click at [475, 334] on button "Cancel" at bounding box center [476, 332] width 99 height 27
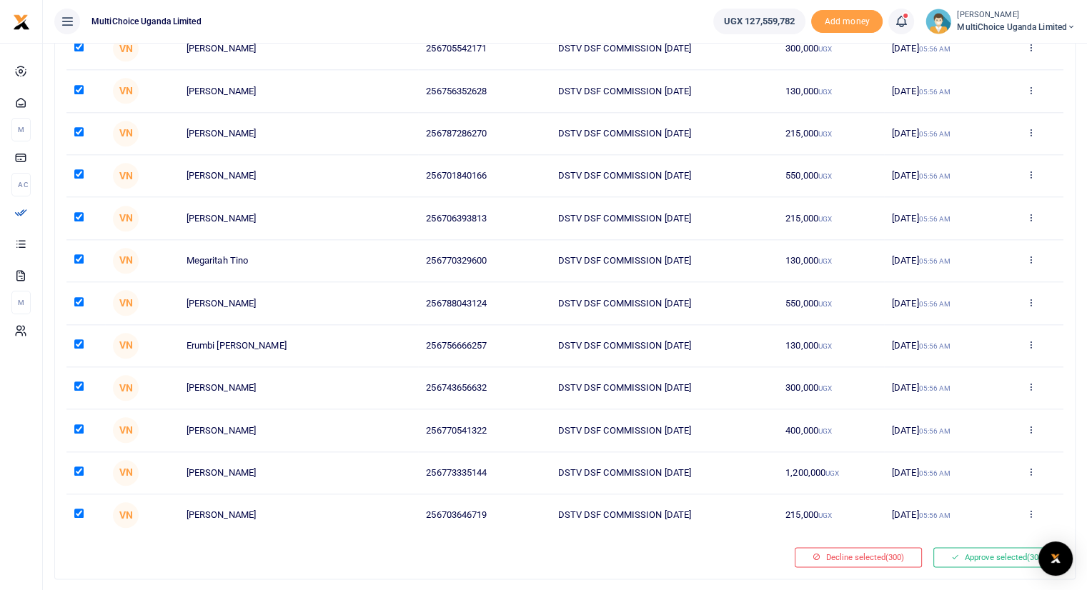
click at [999, 547] on button "Approve selected (300)" at bounding box center [998, 557] width 130 height 20
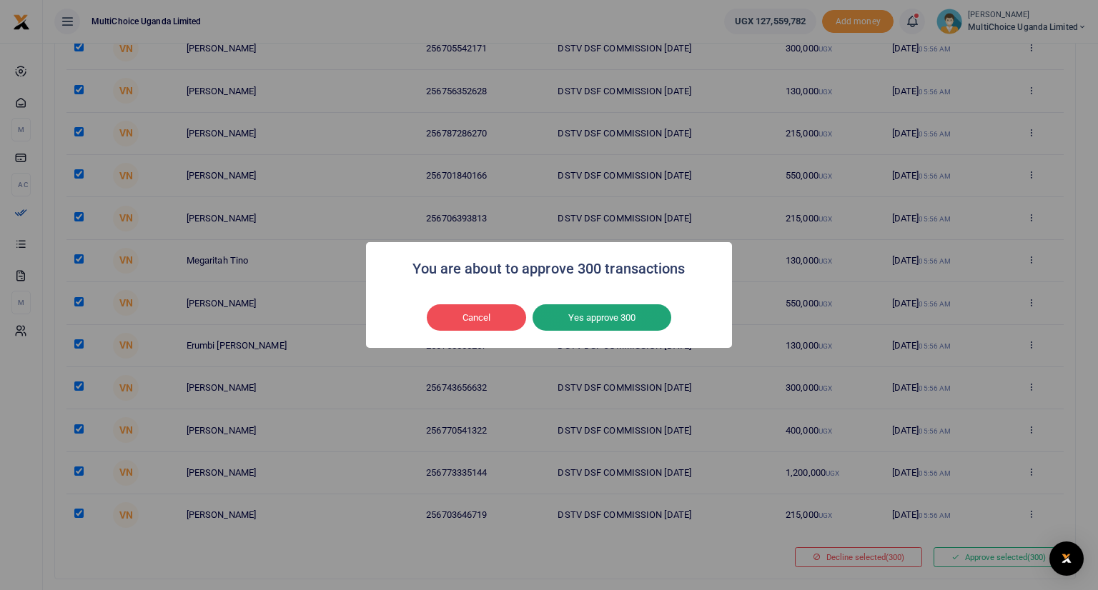
click at [628, 314] on button "Yes approve 300" at bounding box center [601, 317] width 139 height 27
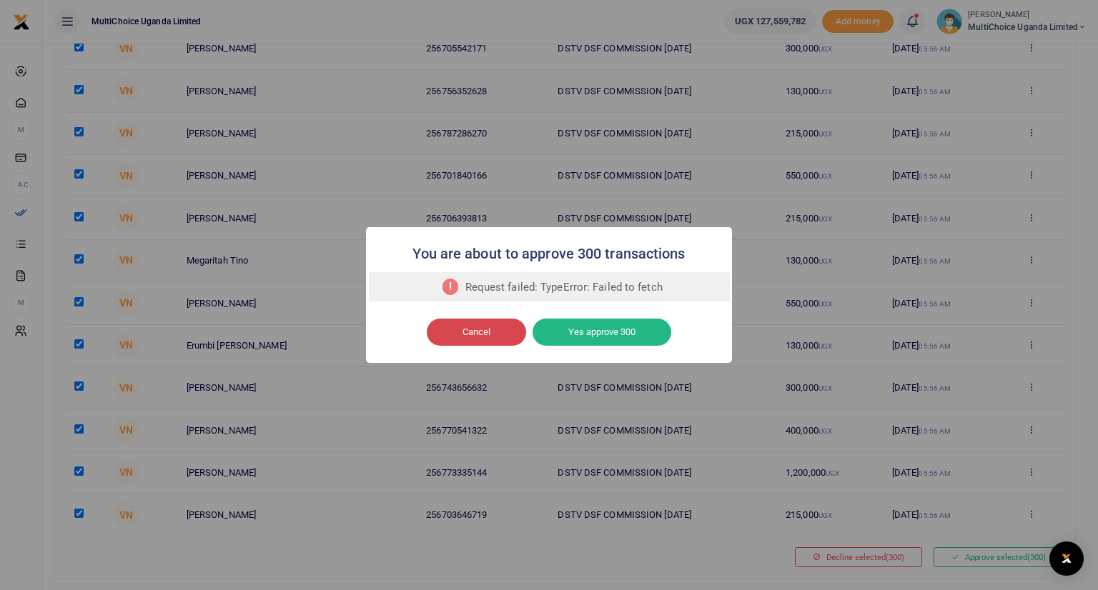
click at [482, 332] on button "Cancel" at bounding box center [476, 332] width 99 height 27
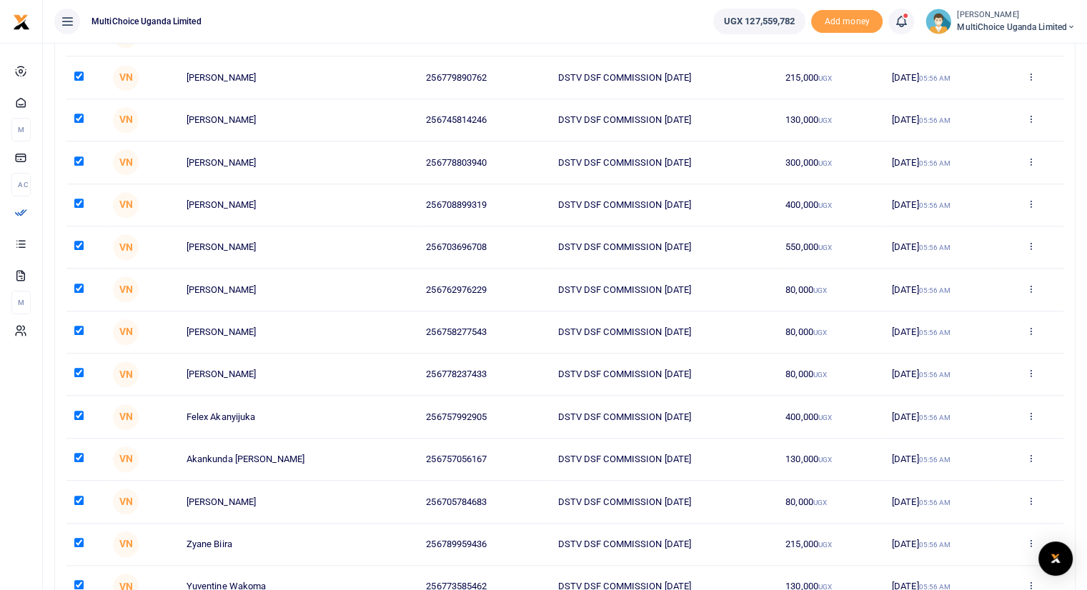
scroll to position [1047, 0]
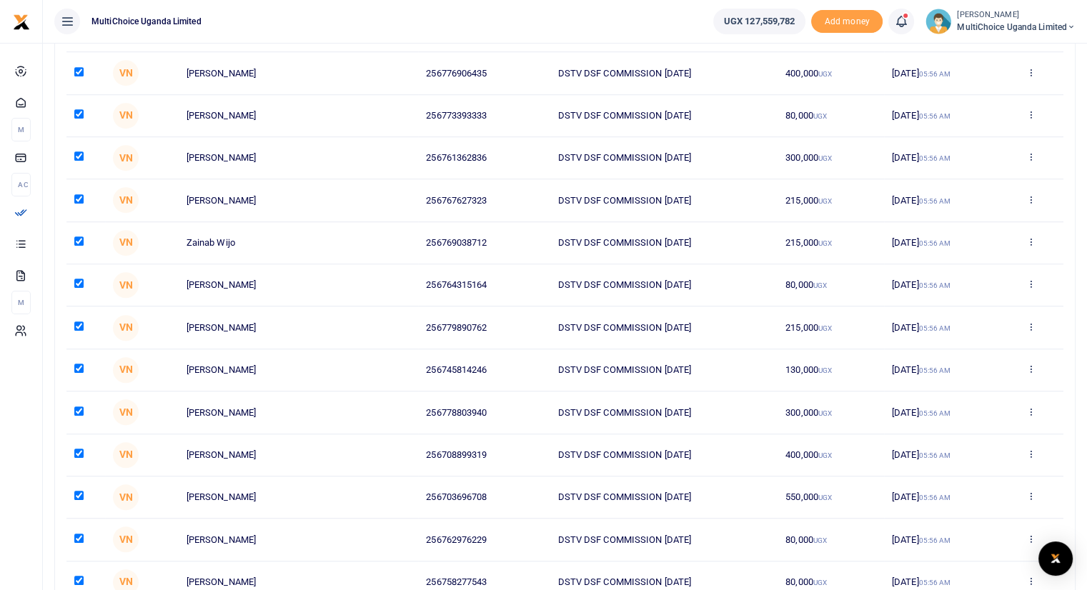
click at [78, 69] on input "checkbox" at bounding box center [78, 71] width 9 height 9
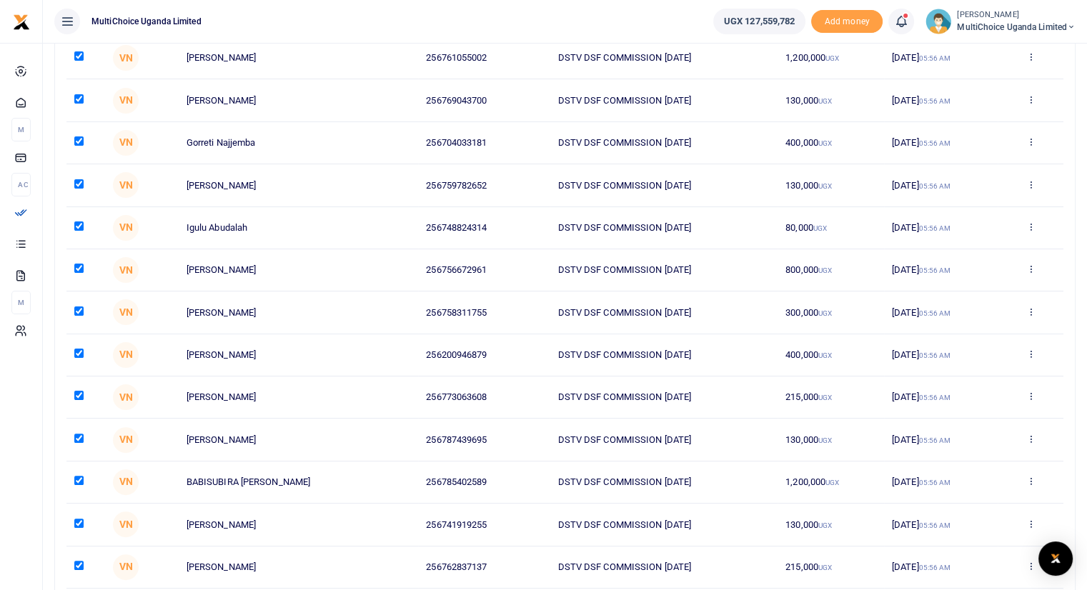
scroll to position [0, 0]
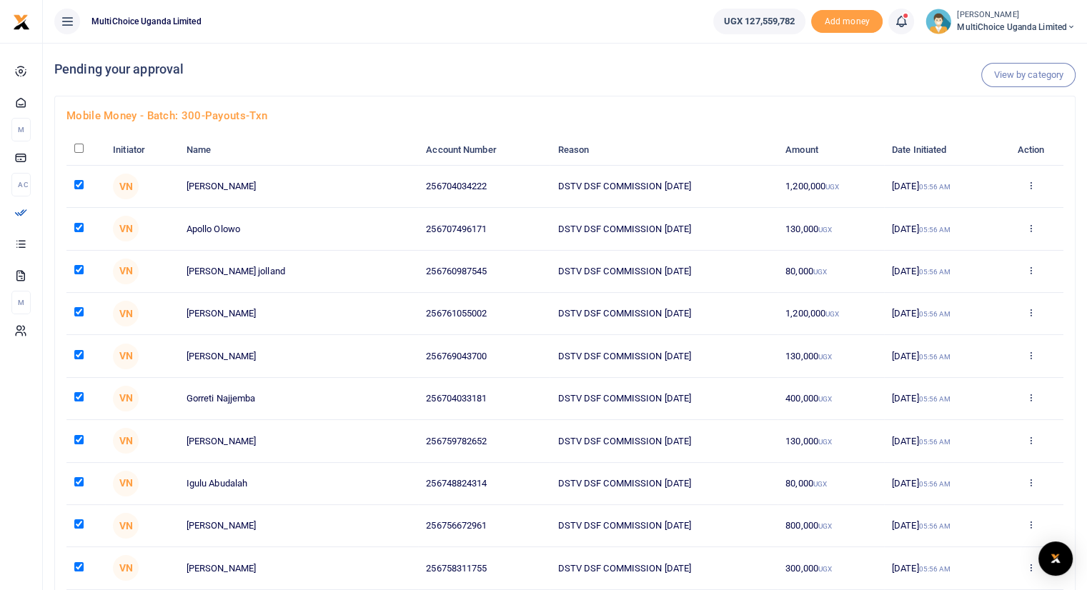
click at [81, 145] on input "checkbox" at bounding box center [78, 148] width 9 height 9
click at [1050, 69] on link "View by category" at bounding box center [1028, 75] width 94 height 24
